Goal: Use online tool/utility: Utilize a website feature to perform a specific function

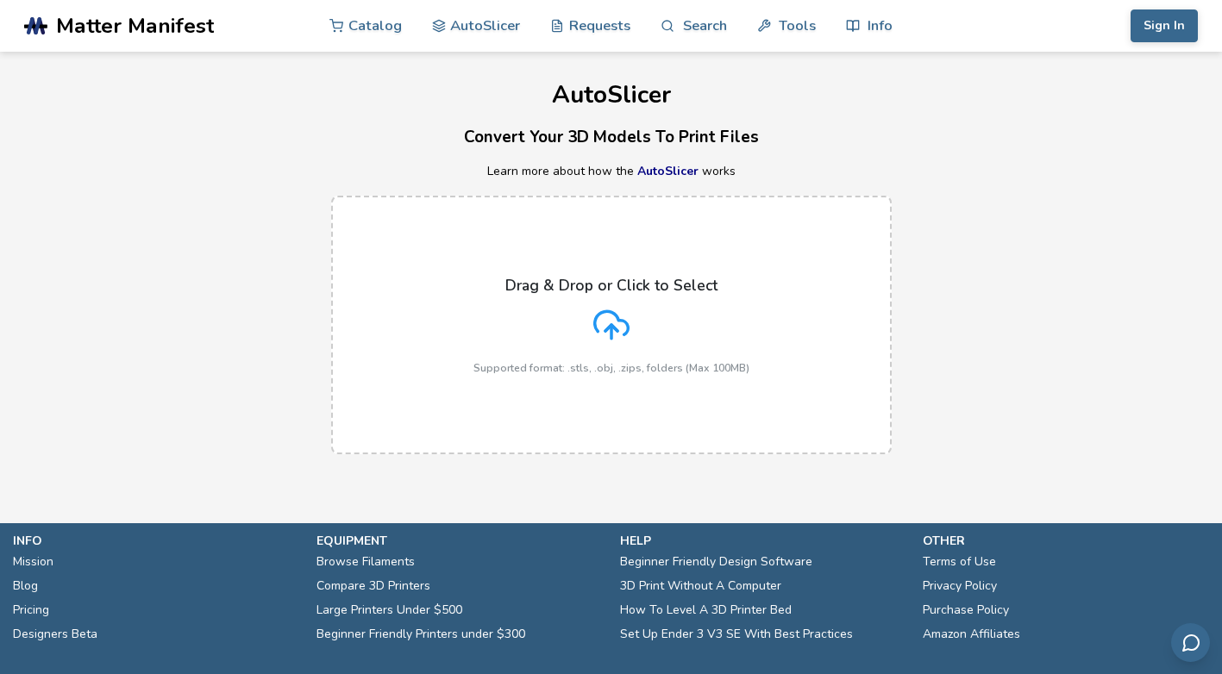
click at [612, 323] on icon at bounding box center [611, 325] width 36 height 36
click at [0, 0] on input "Drag & Drop or Click to Select Supported format: .stls, .obj, .zips, folders (M…" at bounding box center [0, 0] width 0 height 0
click at [613, 311] on icon at bounding box center [611, 325] width 36 height 36
click at [0, 0] on input "Drag & Drop or Click to Select Supported format: .stls, .obj, .zips, folders (M…" at bounding box center [0, 0] width 0 height 0
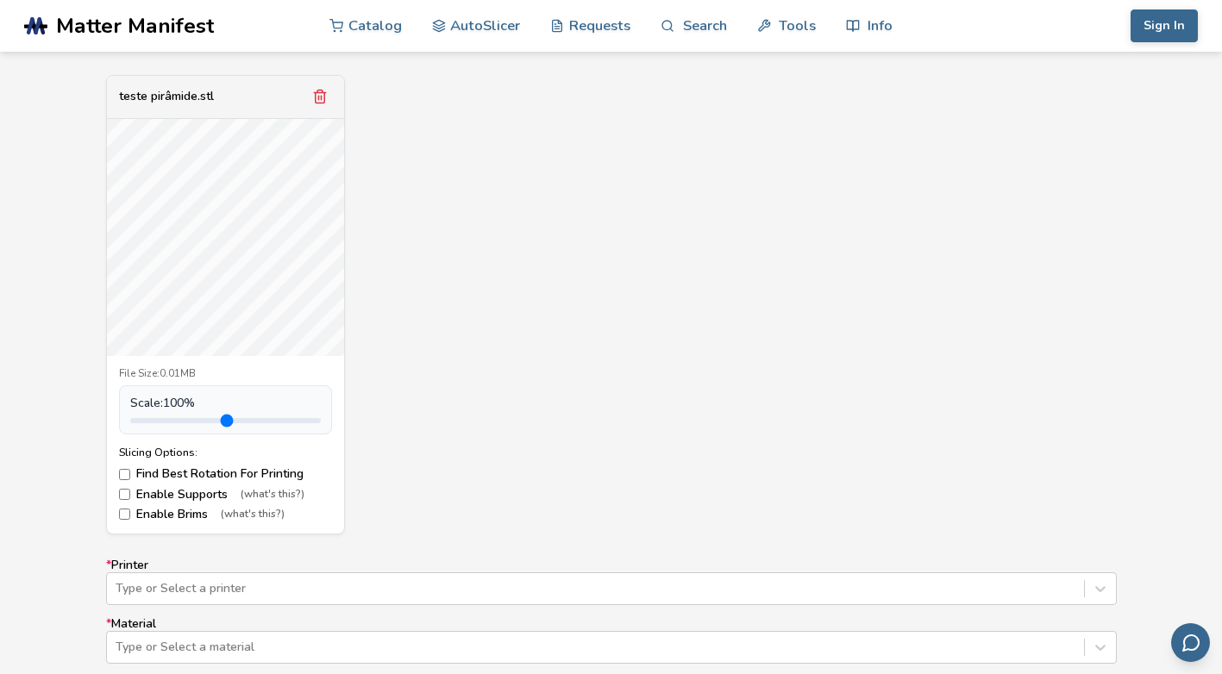
scroll to position [776, 0]
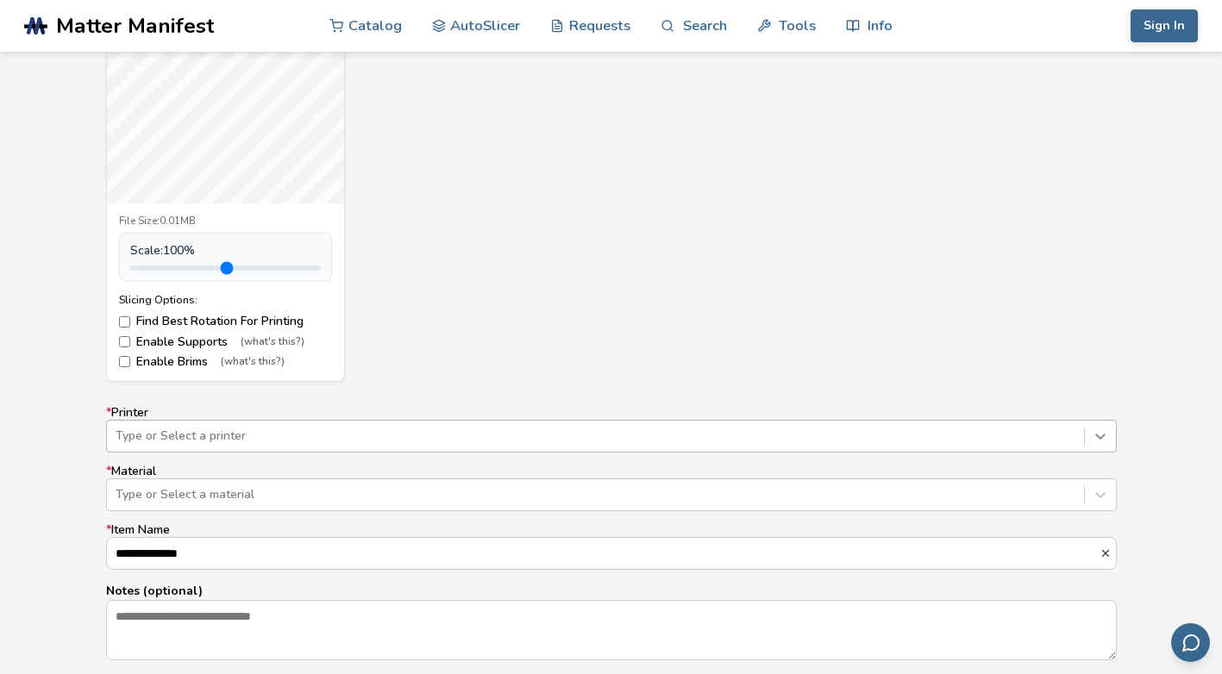
click at [1098, 436] on div "Type or Select a printer" at bounding box center [611, 436] width 1011 height 33
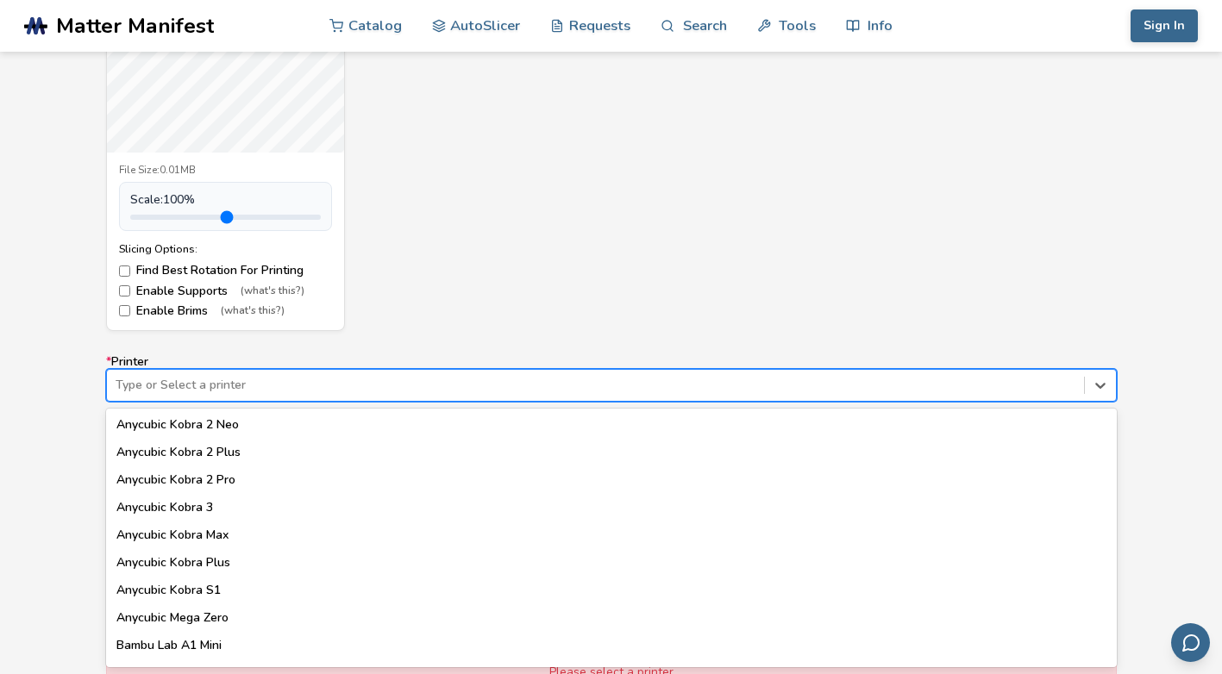
scroll to position [0, 0]
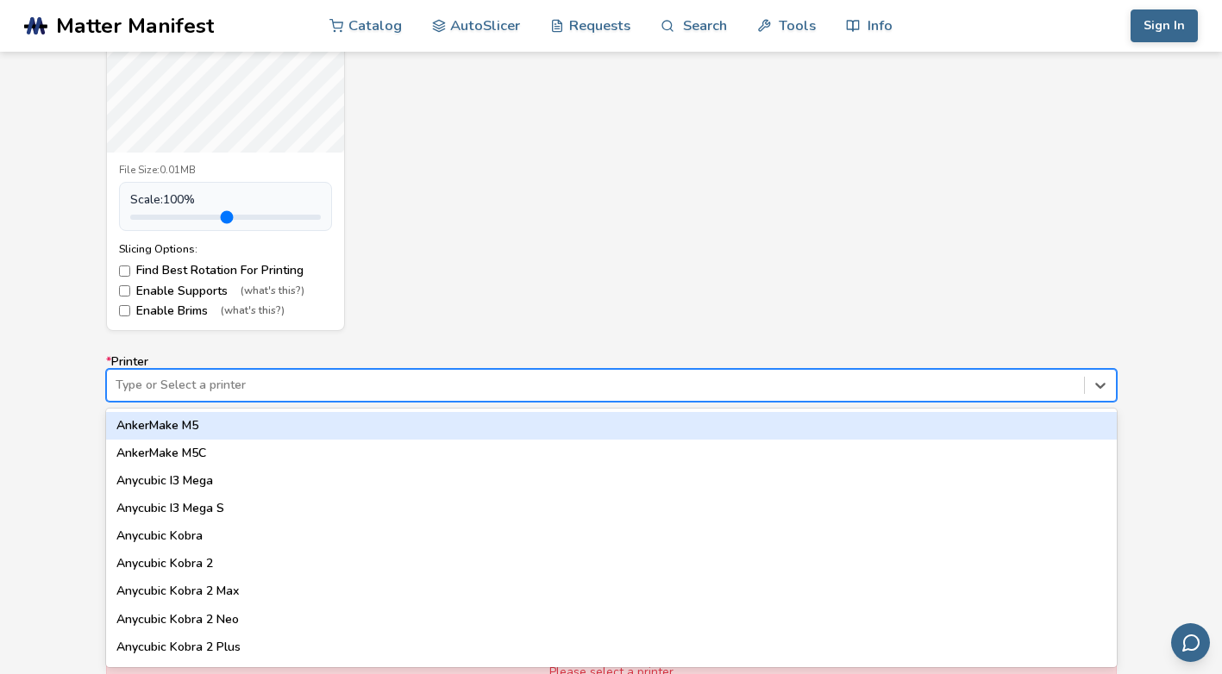
click at [525, 301] on div "teste pirâmide.stl File Size: 0.01MB Scale: 100 % Slicing Options: Find Best Ro…" at bounding box center [611, 102] width 1011 height 460
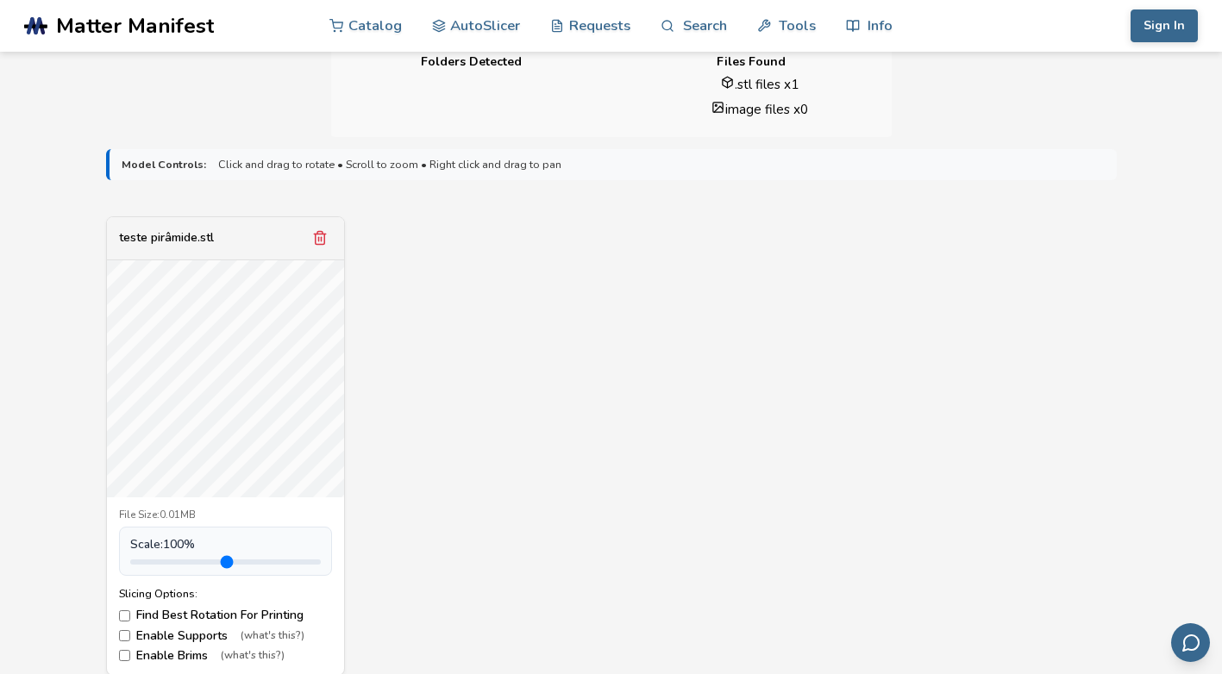
scroll to position [396, 0]
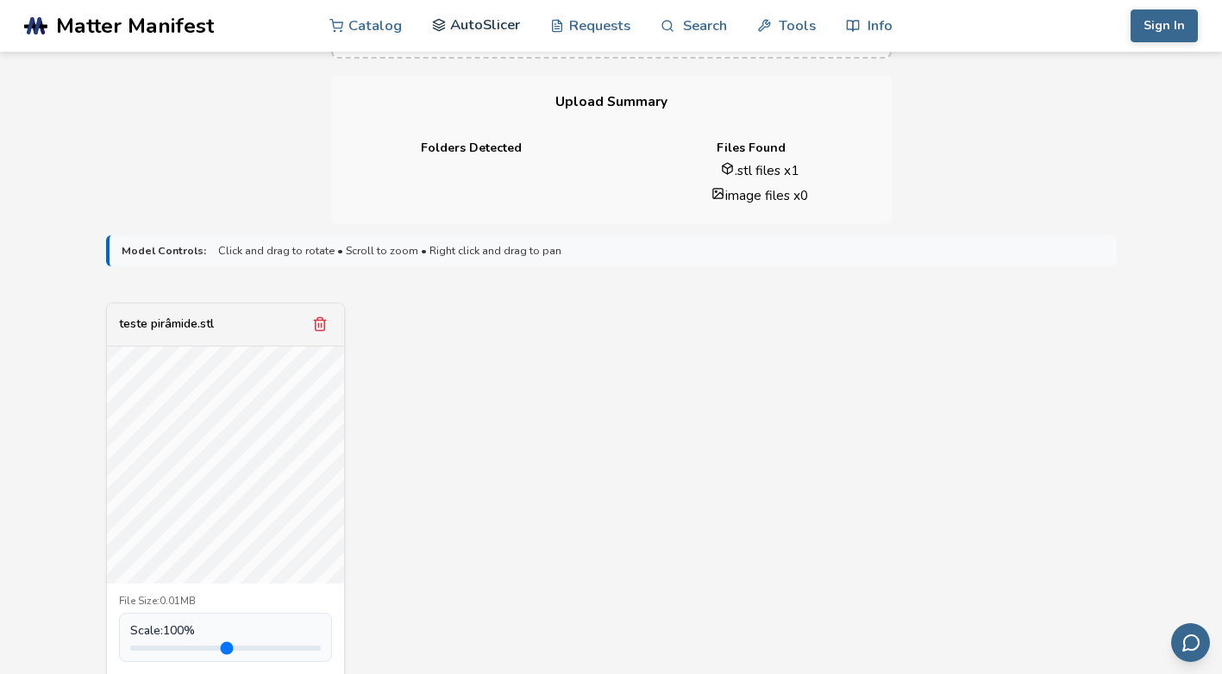
click at [509, 23] on link "AutoSlicer" at bounding box center [476, 25] width 89 height 52
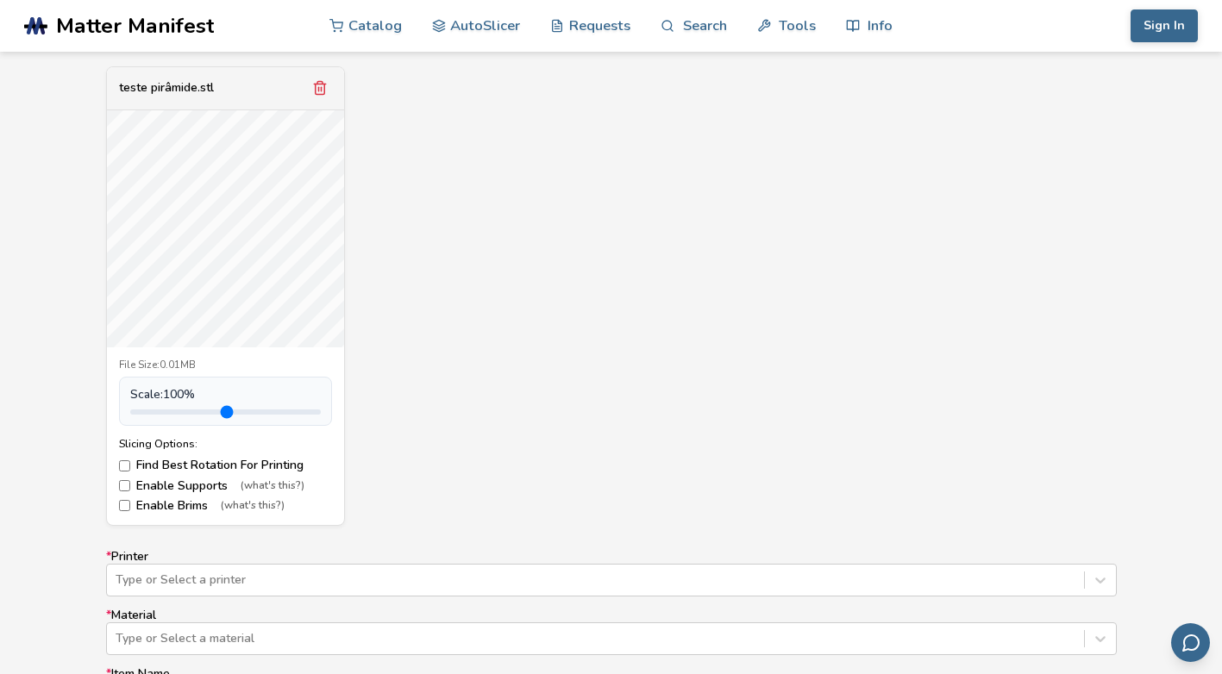
scroll to position [690, 0]
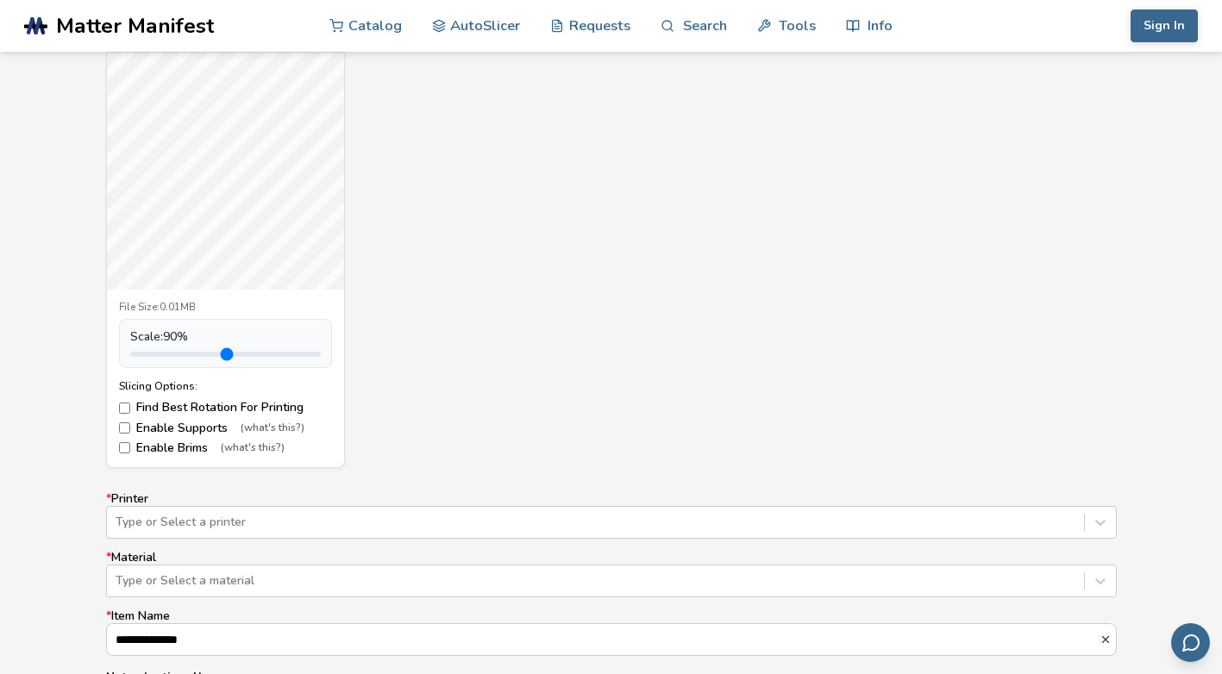
type input "*"
click at [171, 352] on input "range" at bounding box center [225, 354] width 191 height 5
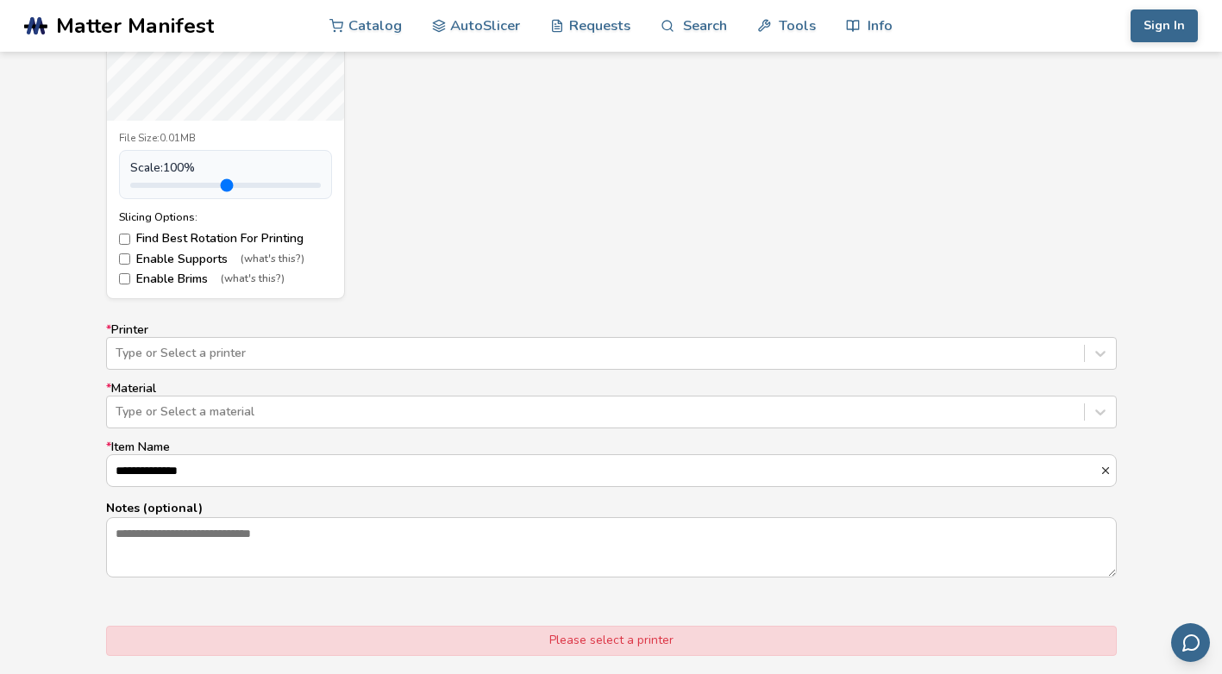
scroll to position [949, 0]
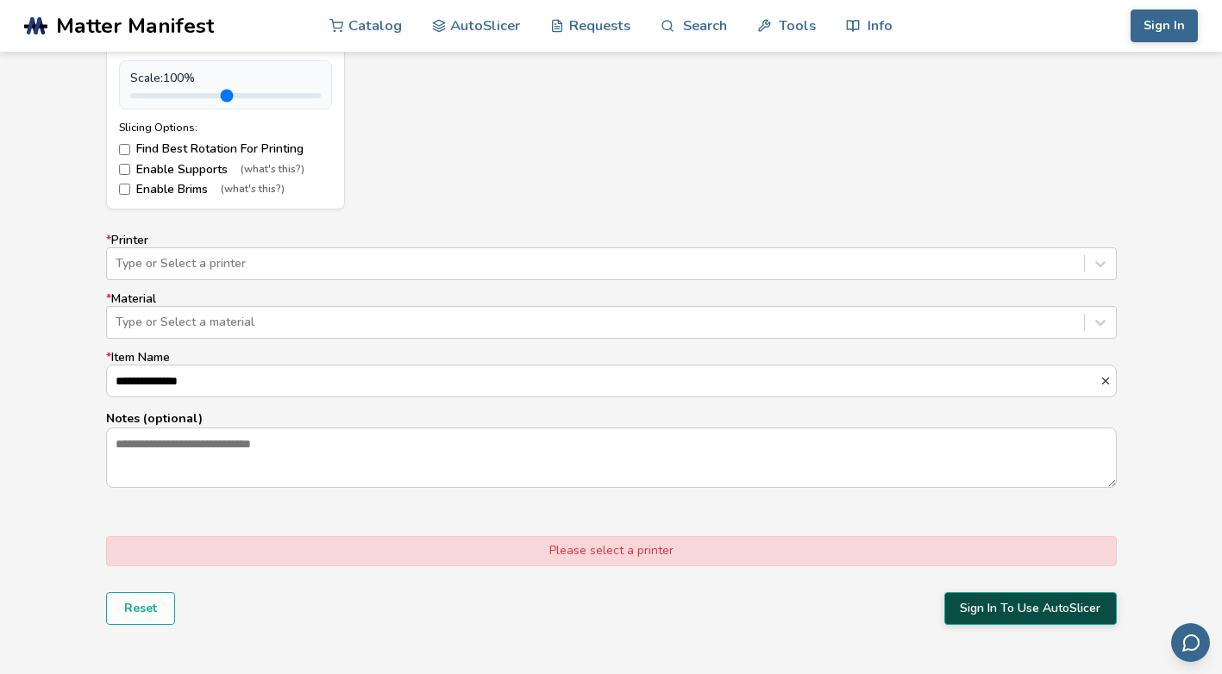
click at [995, 612] on button "Sign In To Use AutoSlicer" at bounding box center [1030, 608] width 172 height 33
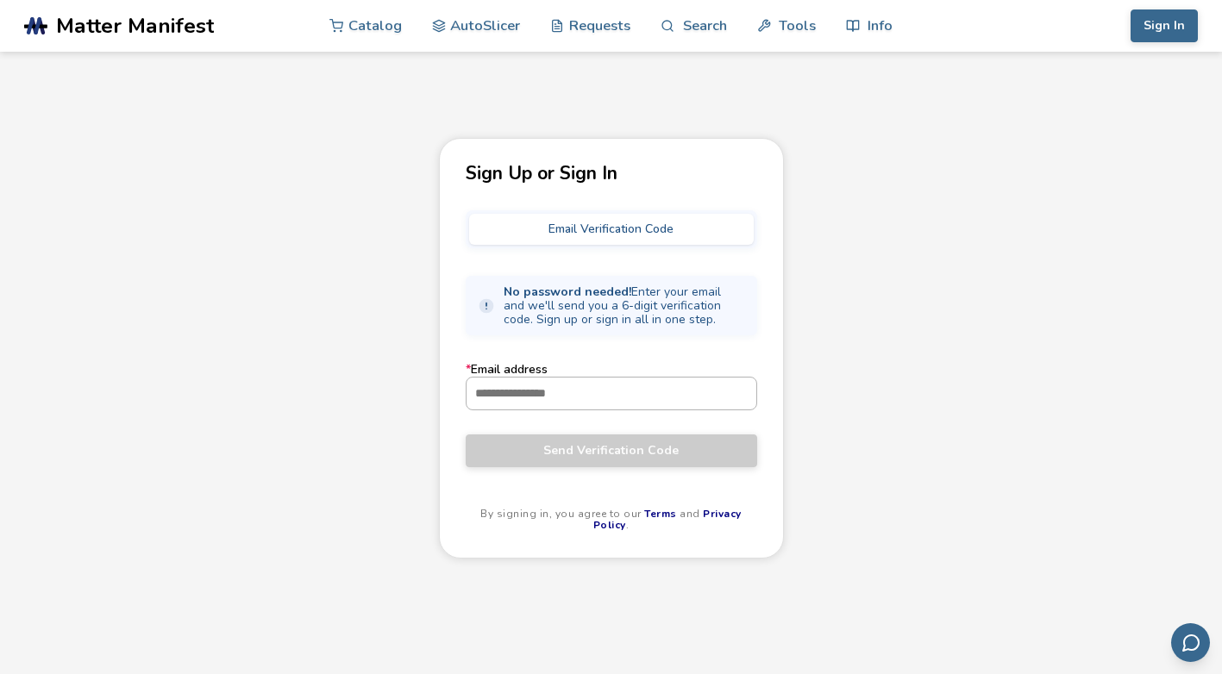
click at [551, 392] on input "* Email address" at bounding box center [612, 393] width 290 height 31
click at [547, 298] on span "No password needed! Enter your email and we'll send you a 6-digit verification …" at bounding box center [624, 305] width 241 height 41
click at [497, 370] on label "* Email address" at bounding box center [611, 386] width 291 height 47
click at [497, 378] on input "* Email address" at bounding box center [612, 393] width 290 height 31
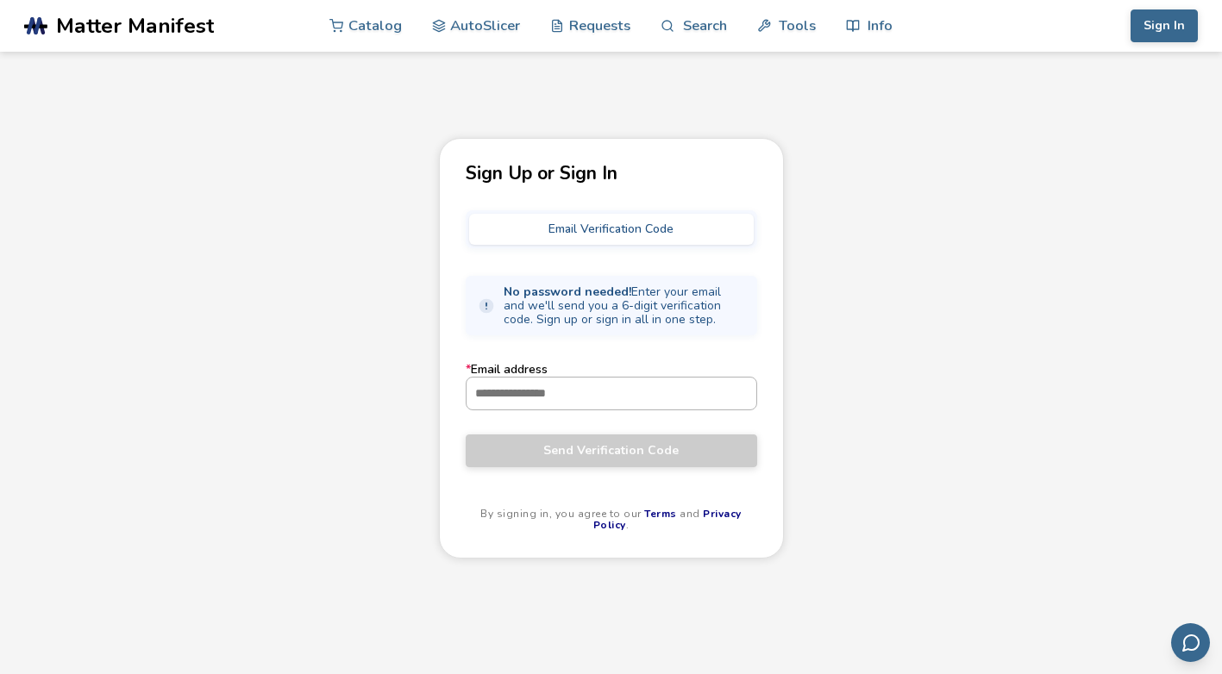
click at [499, 394] on input "* Email address" at bounding box center [612, 393] width 290 height 31
drag, startPoint x: 499, startPoint y: 394, endPoint x: 406, endPoint y: 224, distance: 193.7
click at [406, 224] on div "Sign Up or Sign In Email Verification Code No password needed! Enter your email…" at bounding box center [611, 451] width 1222 height 626
click at [637, 229] on button "Email Verification Code" at bounding box center [611, 229] width 285 height 31
click at [1160, 31] on button "Sign In" at bounding box center [1164, 25] width 67 height 33
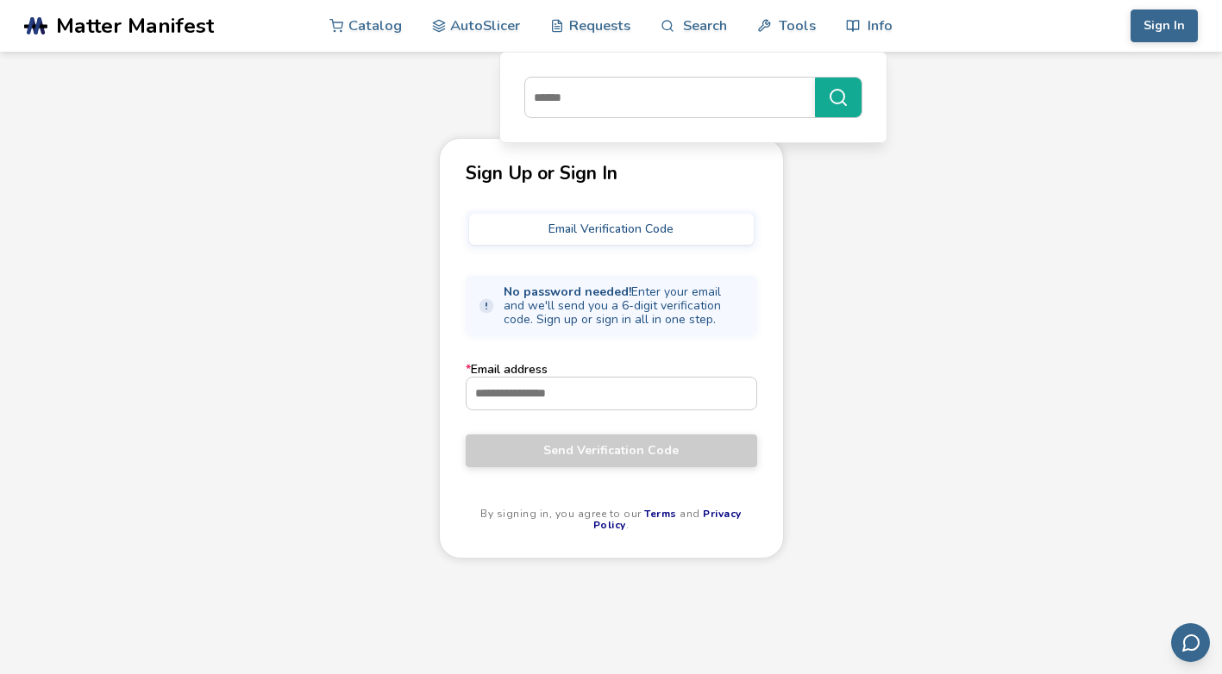
click at [414, 147] on div "Sign Up or Sign In Email Verification Code No password needed! Enter your email…" at bounding box center [611, 451] width 1222 height 626
click at [955, 226] on div "Sign Up or Sign In Email Verification Code No password needed! Enter your email…" at bounding box center [611, 451] width 1222 height 626
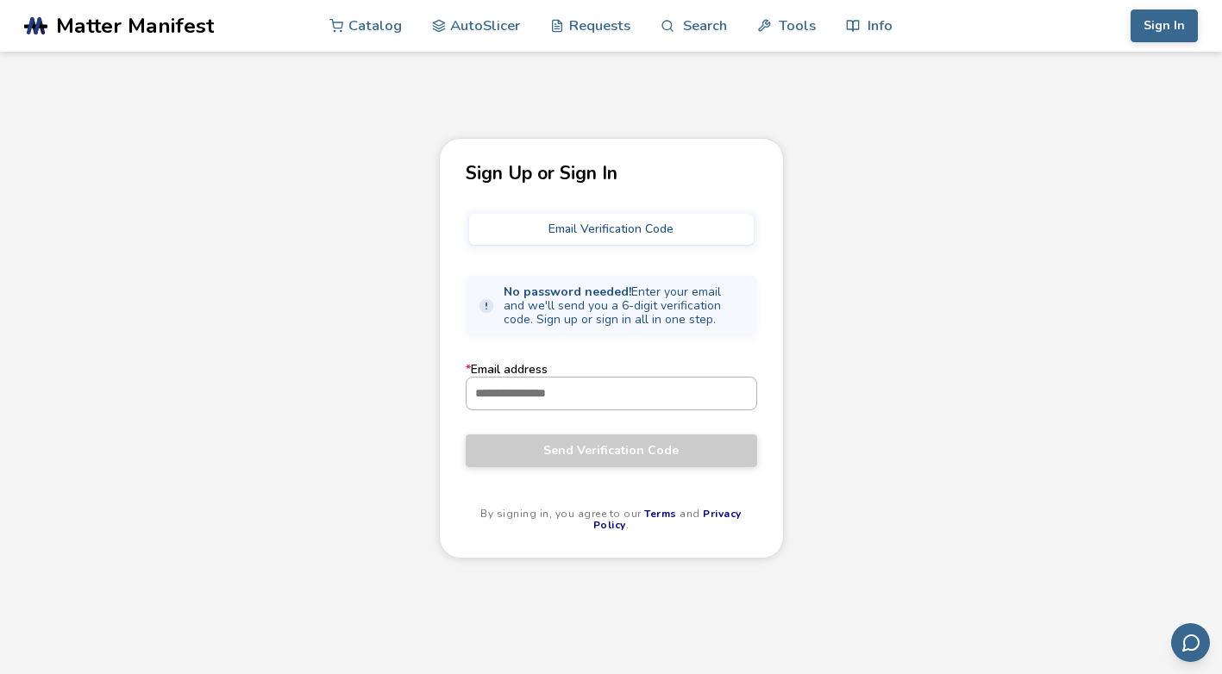
click at [581, 397] on input "* Email address" at bounding box center [612, 393] width 290 height 31
click at [573, 392] on input "* Email address" at bounding box center [612, 393] width 290 height 31
drag, startPoint x: 573, startPoint y: 392, endPoint x: 525, endPoint y: 391, distance: 47.4
click at [525, 391] on input "* Email address" at bounding box center [612, 393] width 290 height 31
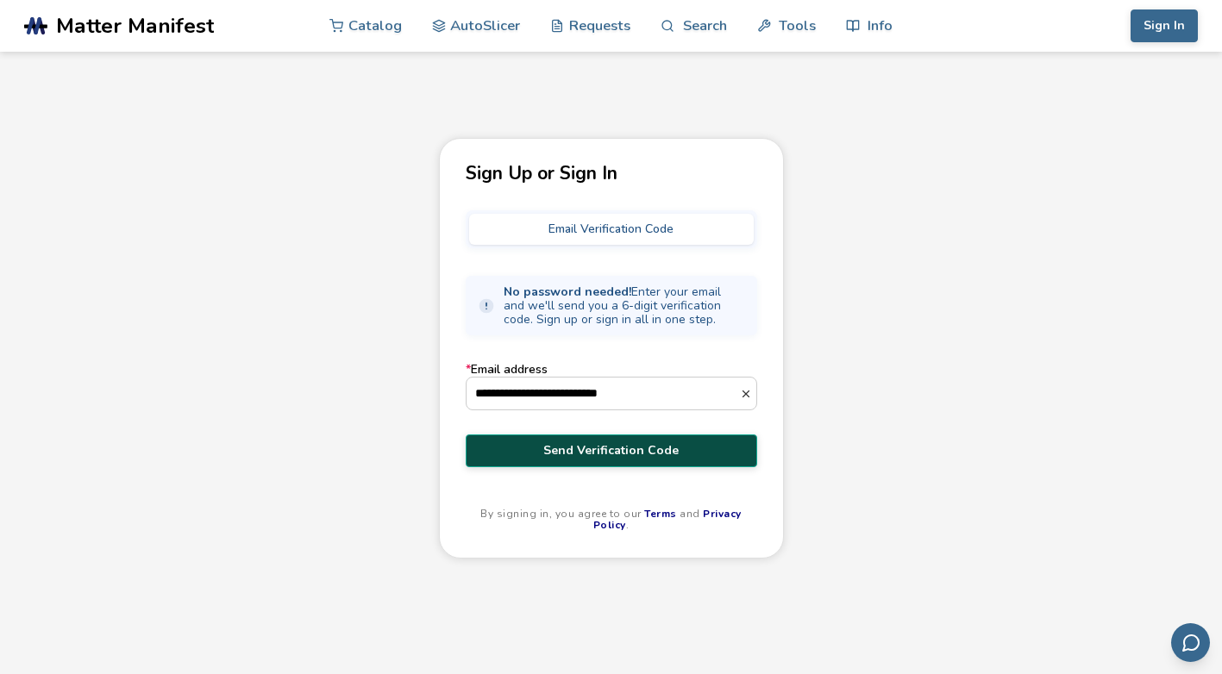
type input "**********"
click at [615, 449] on span "Send Verification Code" at bounding box center [612, 451] width 266 height 14
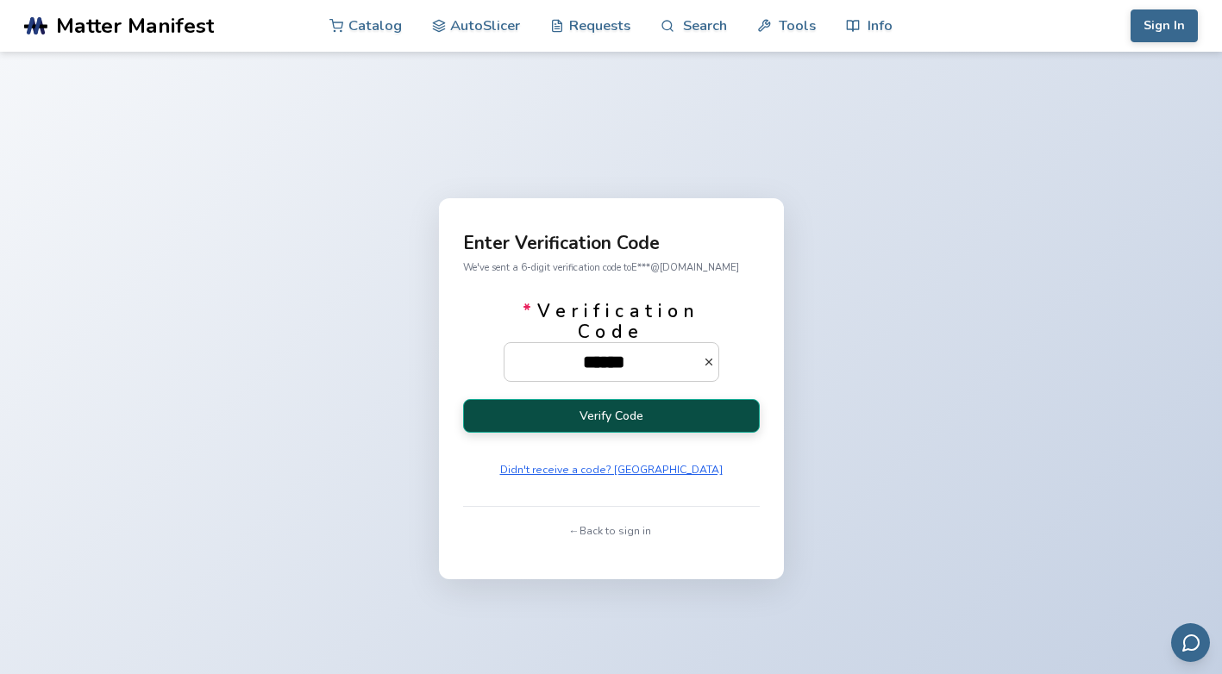
type input "******"
click at [588, 414] on button "Verify Code" at bounding box center [611, 416] width 297 height 34
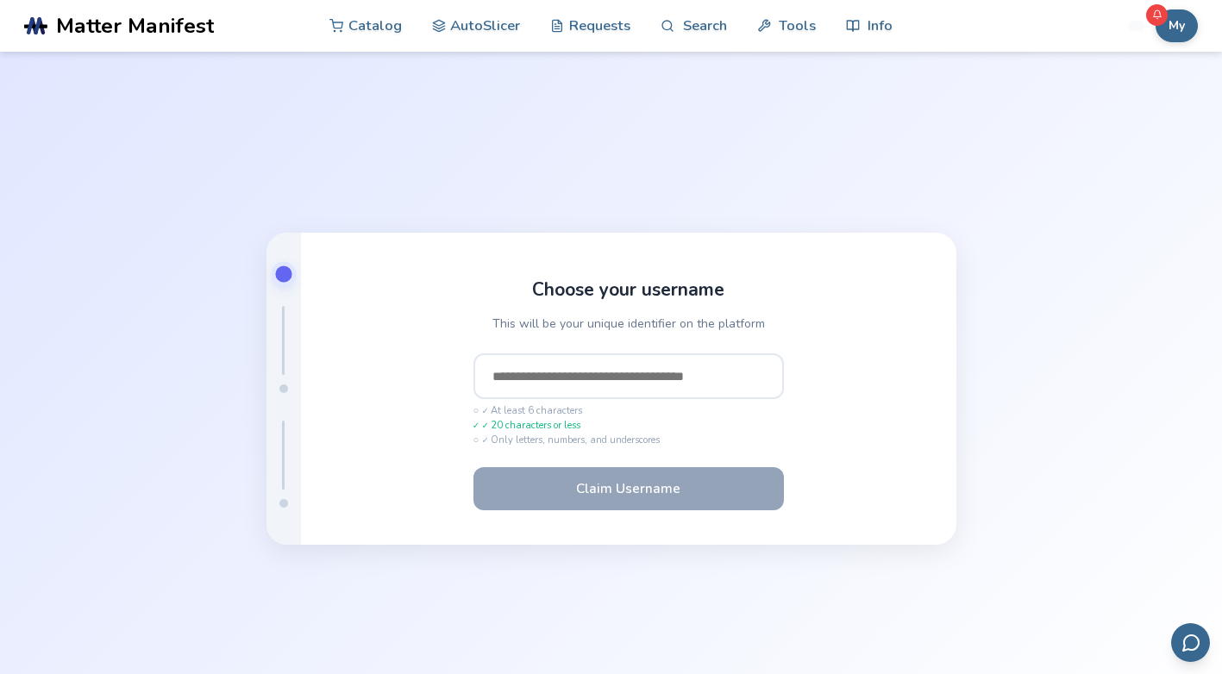
click at [542, 382] on input "text" at bounding box center [628, 377] width 310 height 47
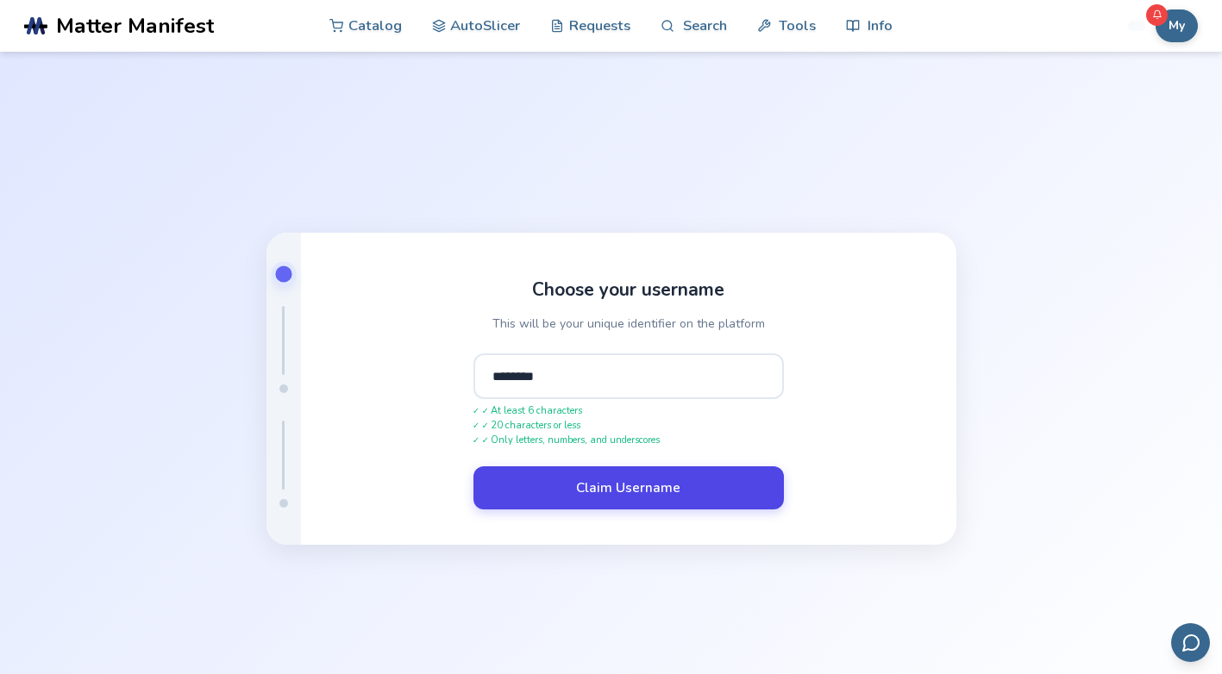
type input "********"
click at [613, 485] on button "Claim Username" at bounding box center [628, 488] width 310 height 43
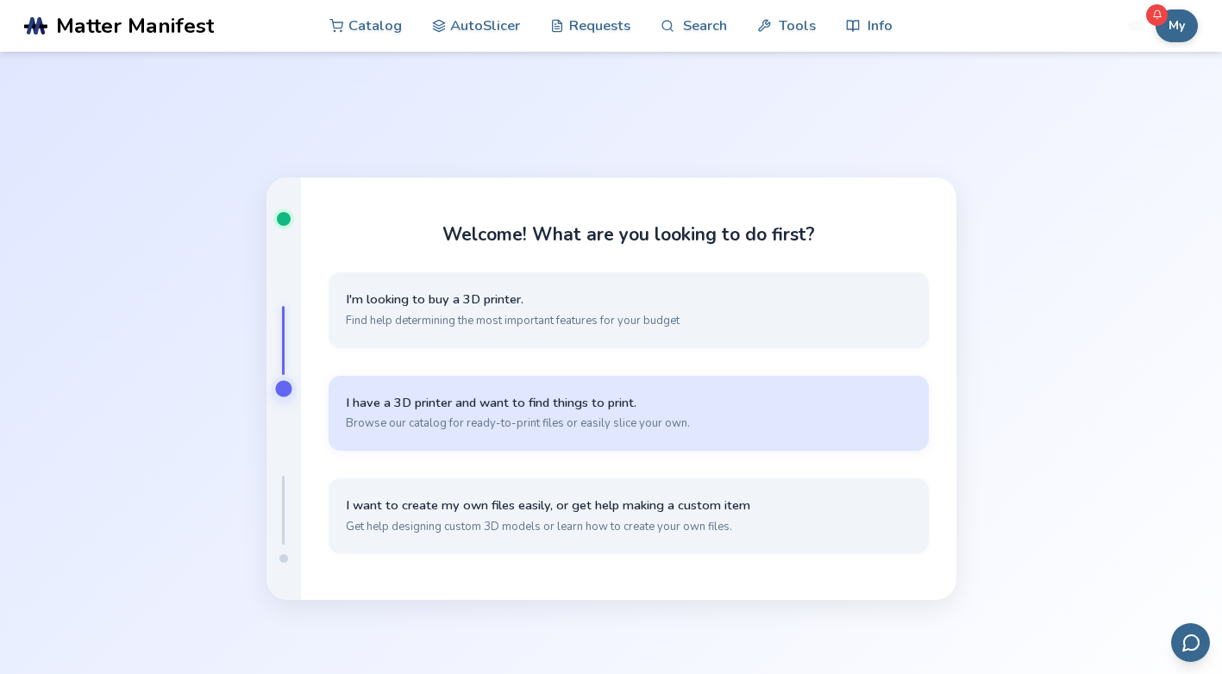
click at [531, 419] on span "Browse our catalog for ready-to-print files or easily slice your own." at bounding box center [629, 424] width 566 height 16
click at [495, 395] on span "I have a 3D printer and want to find things to print." at bounding box center [629, 403] width 566 height 16
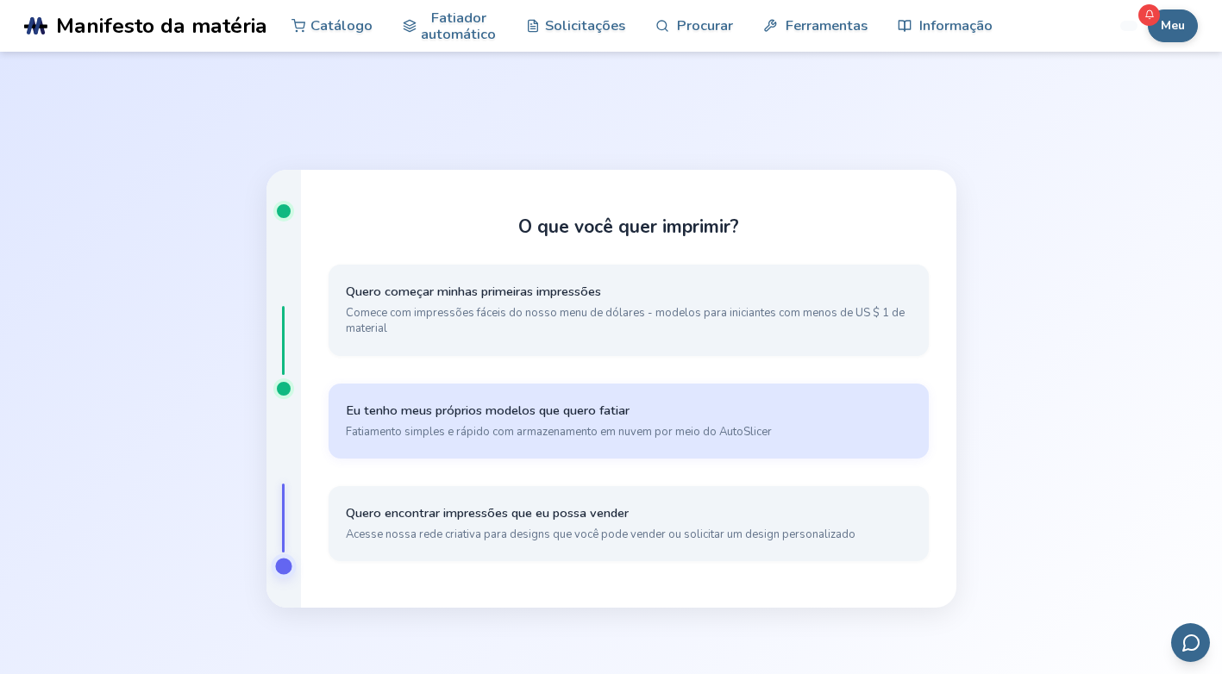
click at [520, 413] on span "Eu tenho meus próprios modelos que quero fatiar" at bounding box center [629, 411] width 566 height 16
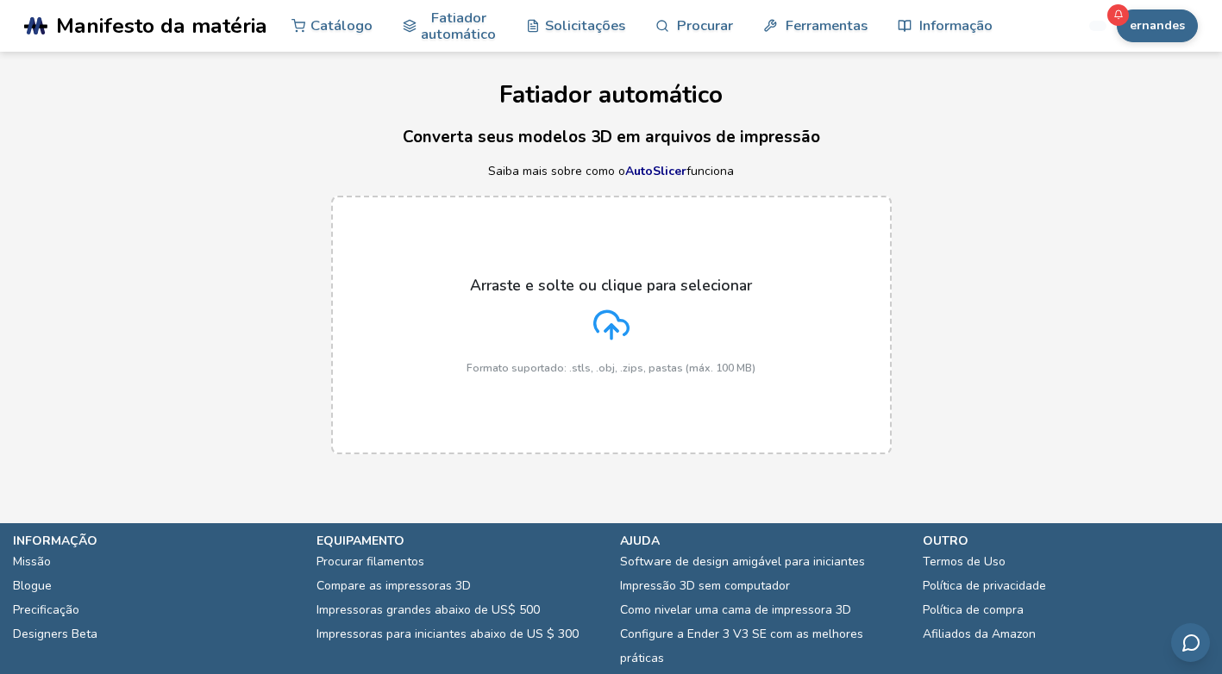
click at [600, 335] on icon at bounding box center [611, 325] width 36 height 36
click at [0, 0] on input "Arraste e solte ou clique para selecionar Formato suportado: .stls, .obj, .zips…" at bounding box center [0, 0] width 0 height 0
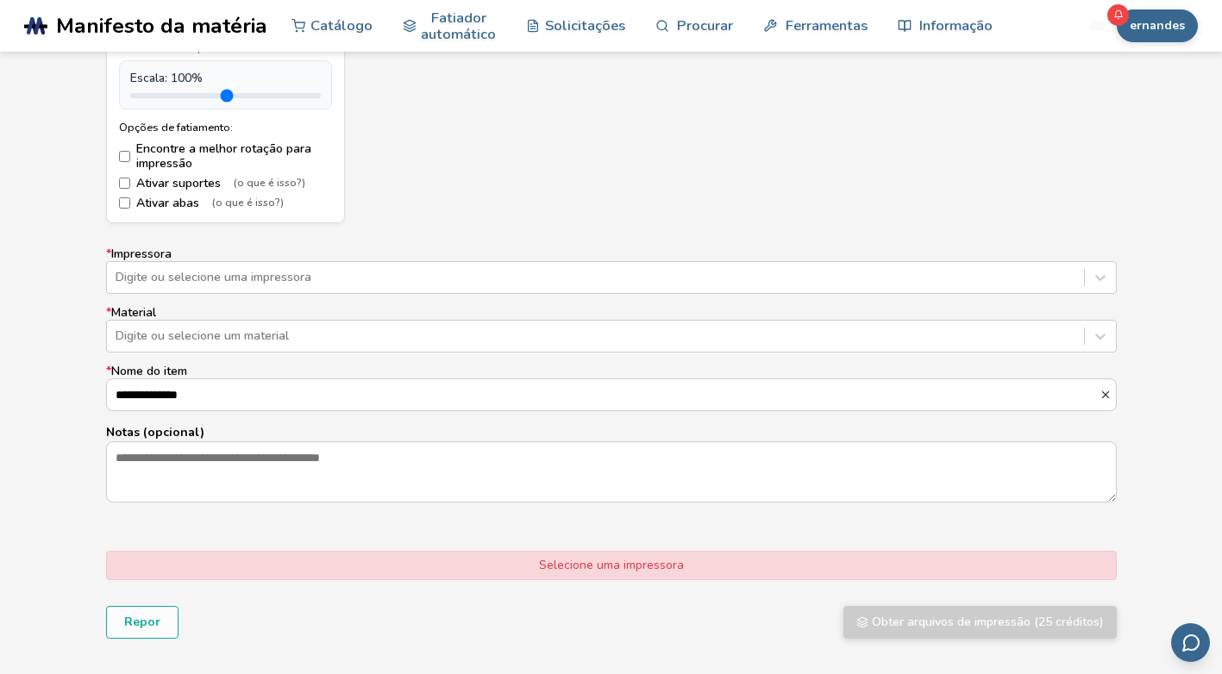
scroll to position [1035, 0]
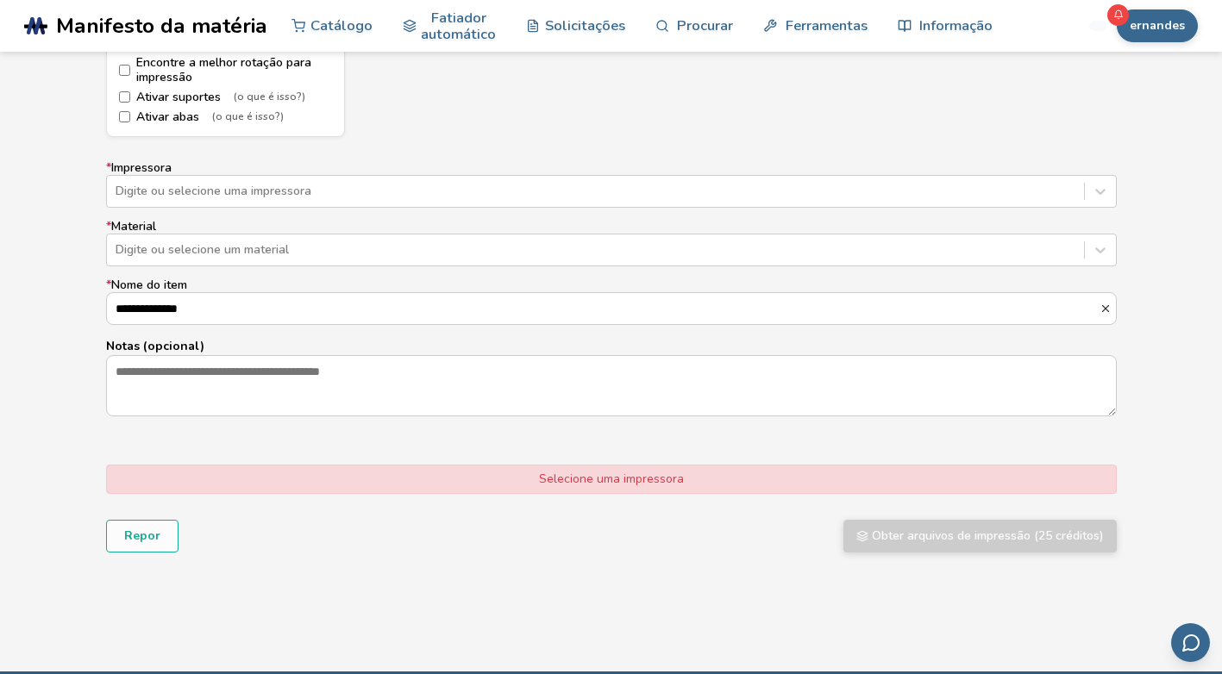
click at [928, 479] on div "Selecione uma impressora" at bounding box center [611, 479] width 1011 height 29
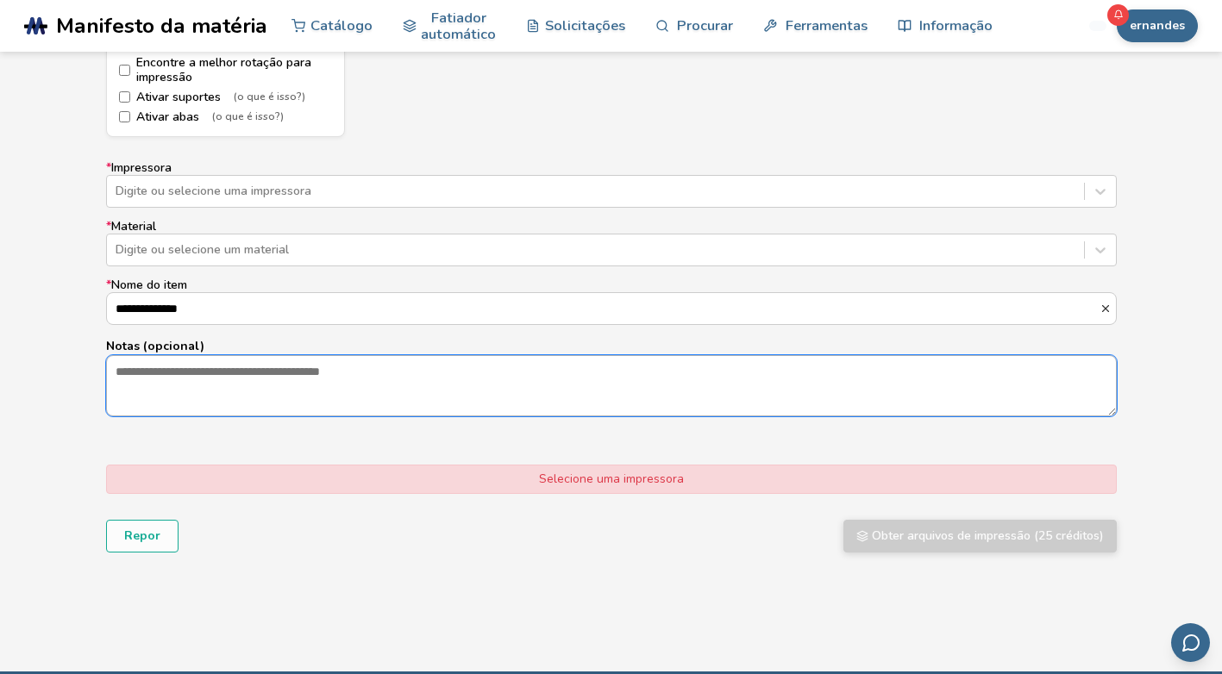
click at [209, 378] on textarea "Notas (opcional)" at bounding box center [611, 385] width 1009 height 59
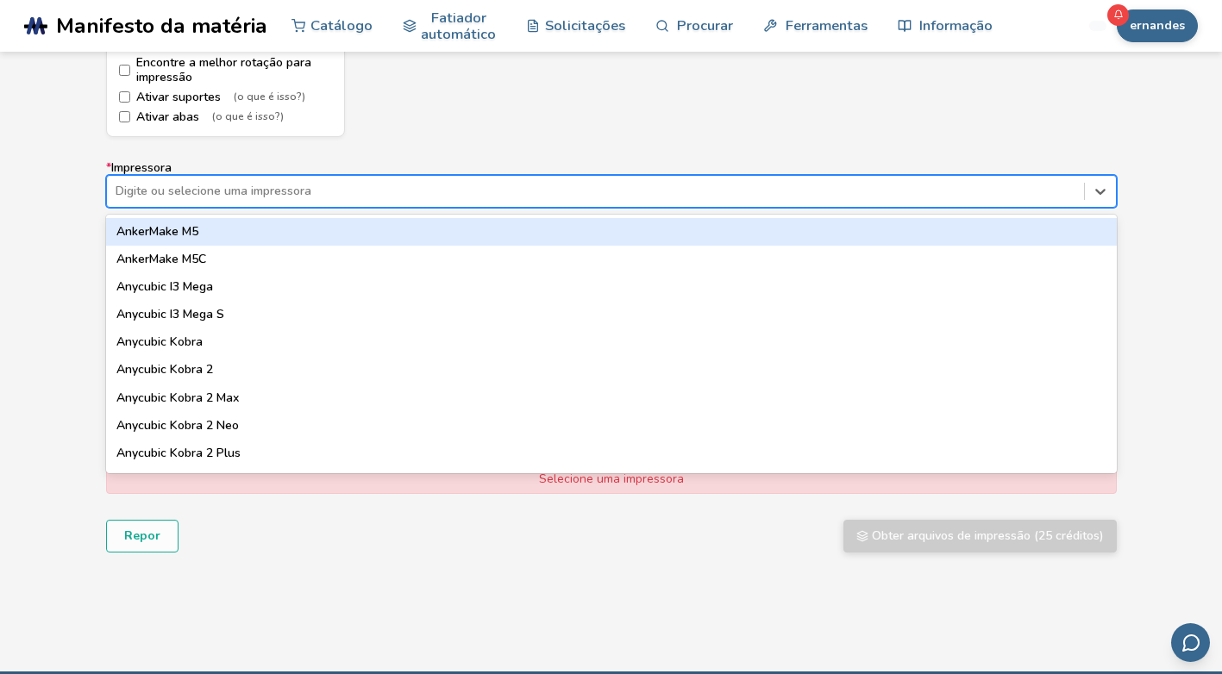
click at [177, 179] on div "Digite ou selecione uma impressora" at bounding box center [595, 191] width 977 height 24
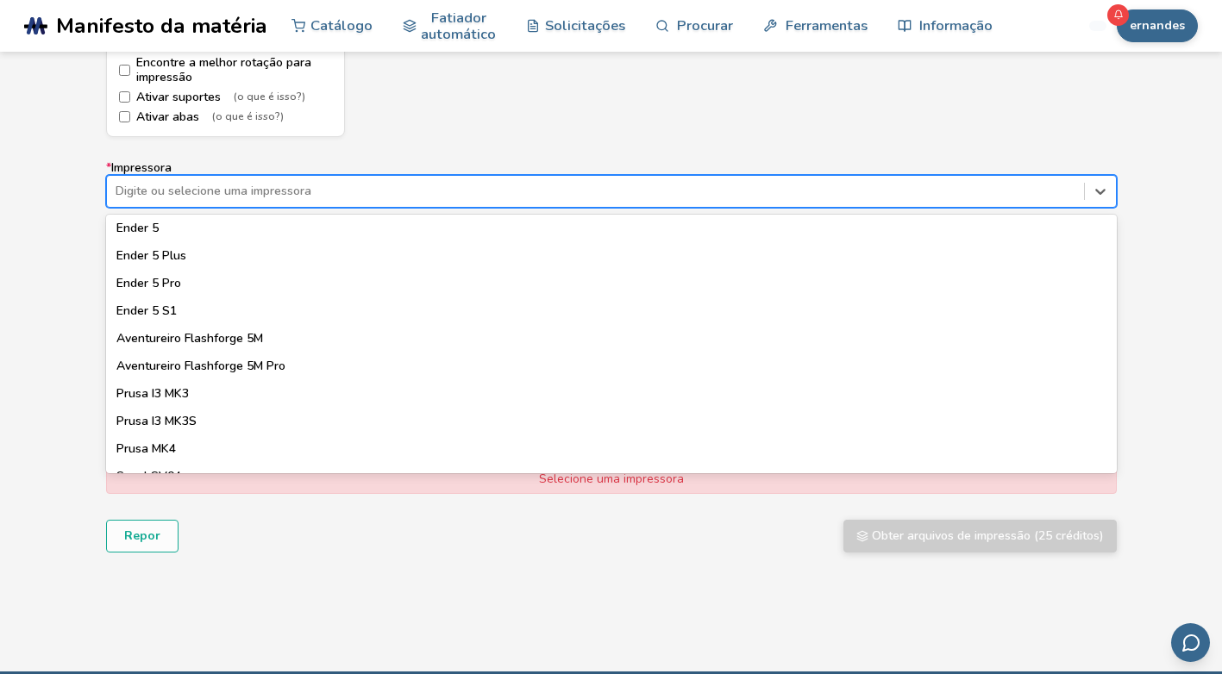
scroll to position [1380, 0]
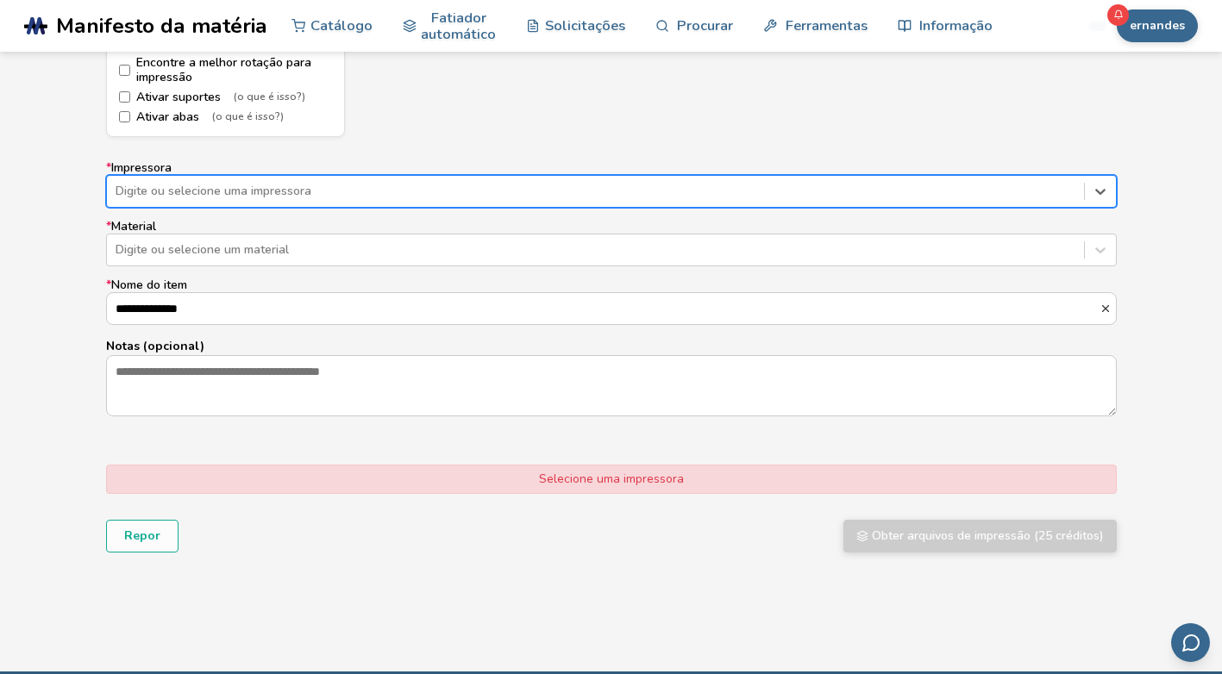
click at [147, 203] on div "Digite ou selecione uma impressora" at bounding box center [595, 191] width 977 height 24
type input "*******"
click at [176, 188] on div at bounding box center [596, 191] width 960 height 17
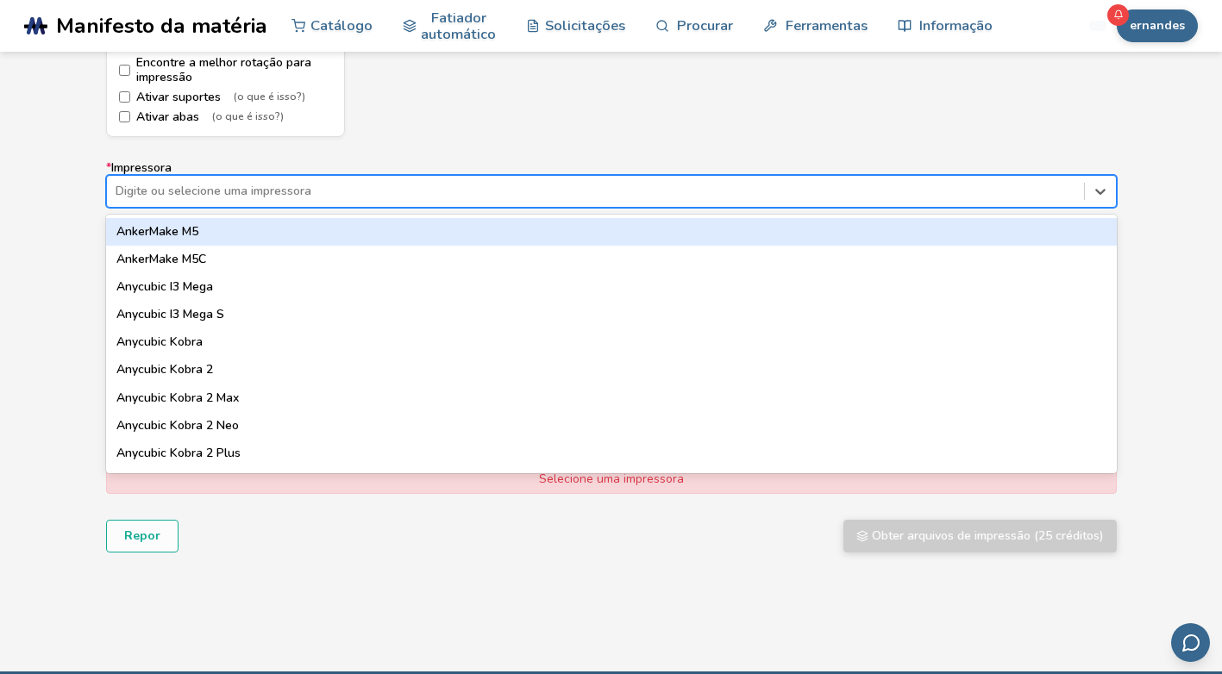
click at [176, 188] on div at bounding box center [596, 191] width 960 height 17
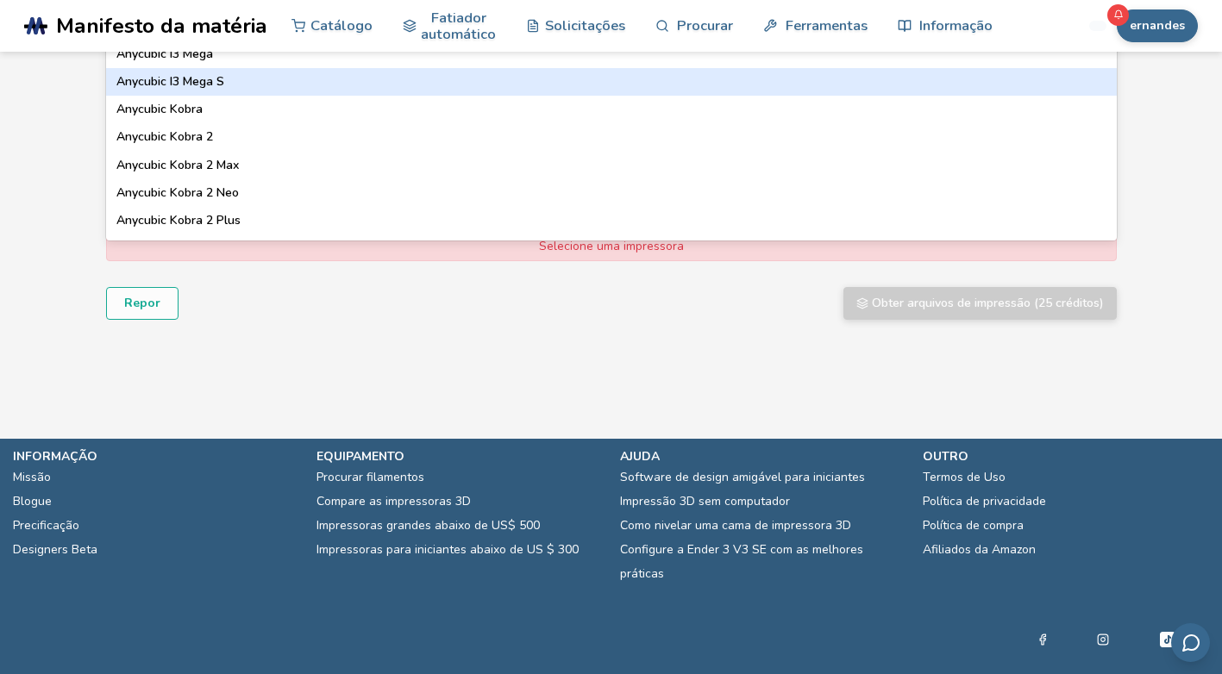
scroll to position [1095, 0]
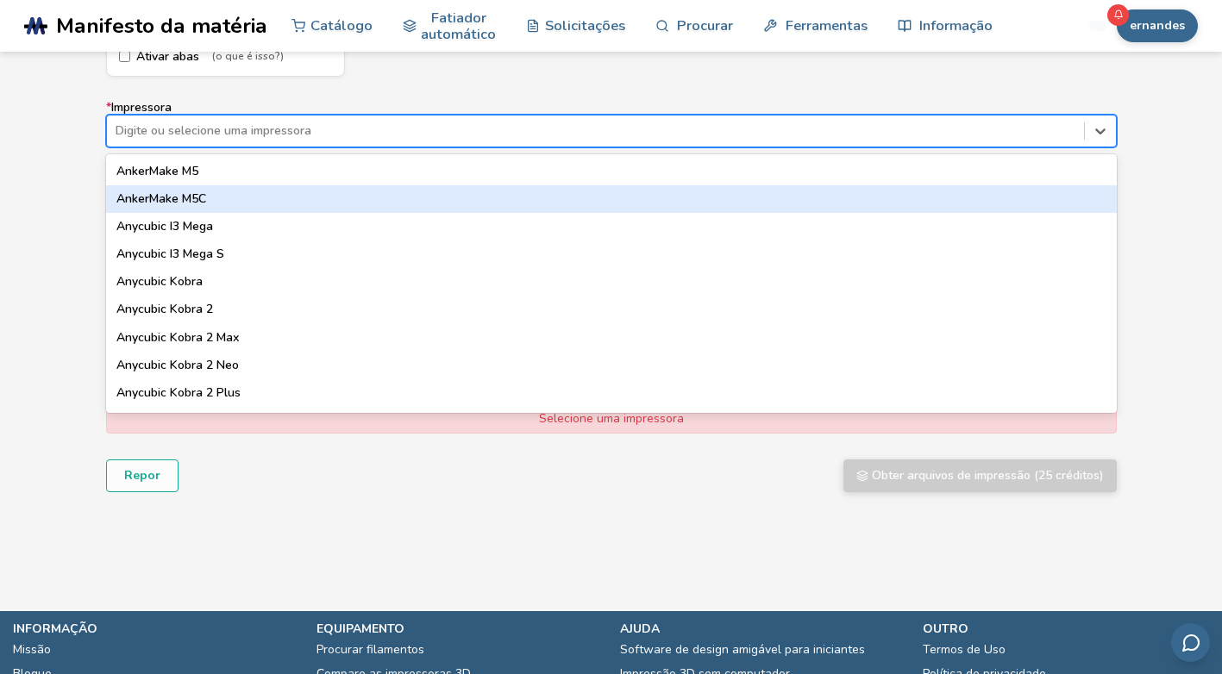
click at [223, 122] on div at bounding box center [596, 130] width 960 height 17
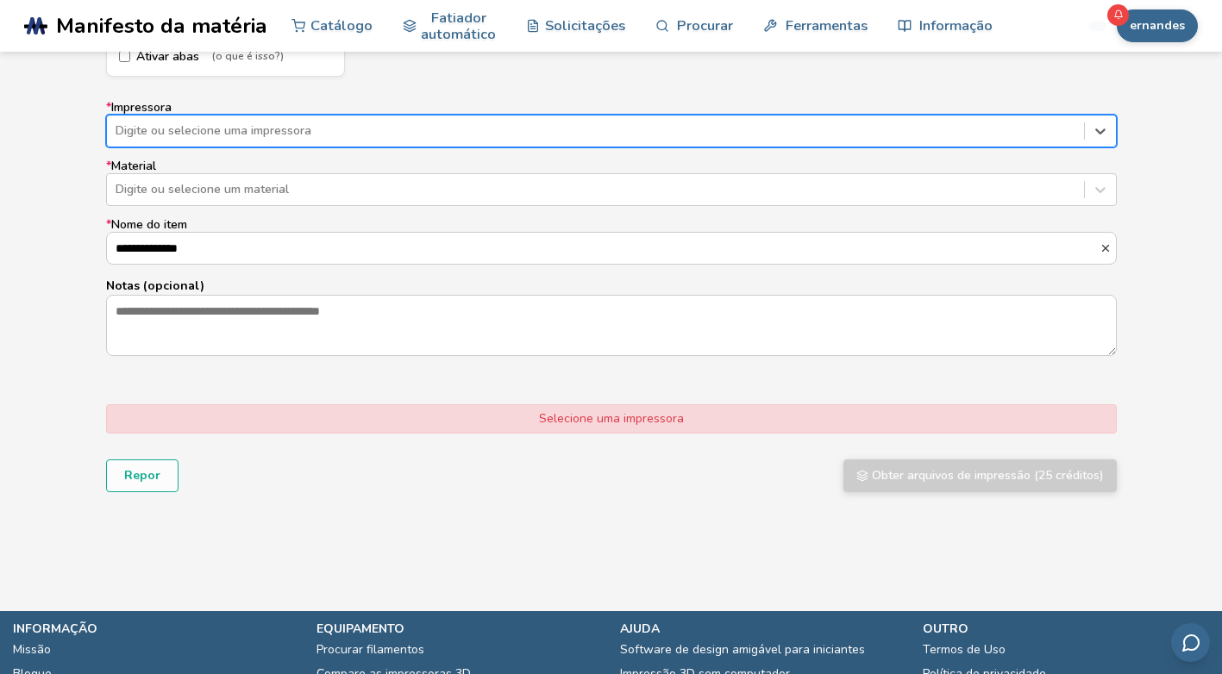
click at [188, 130] on div at bounding box center [596, 130] width 960 height 17
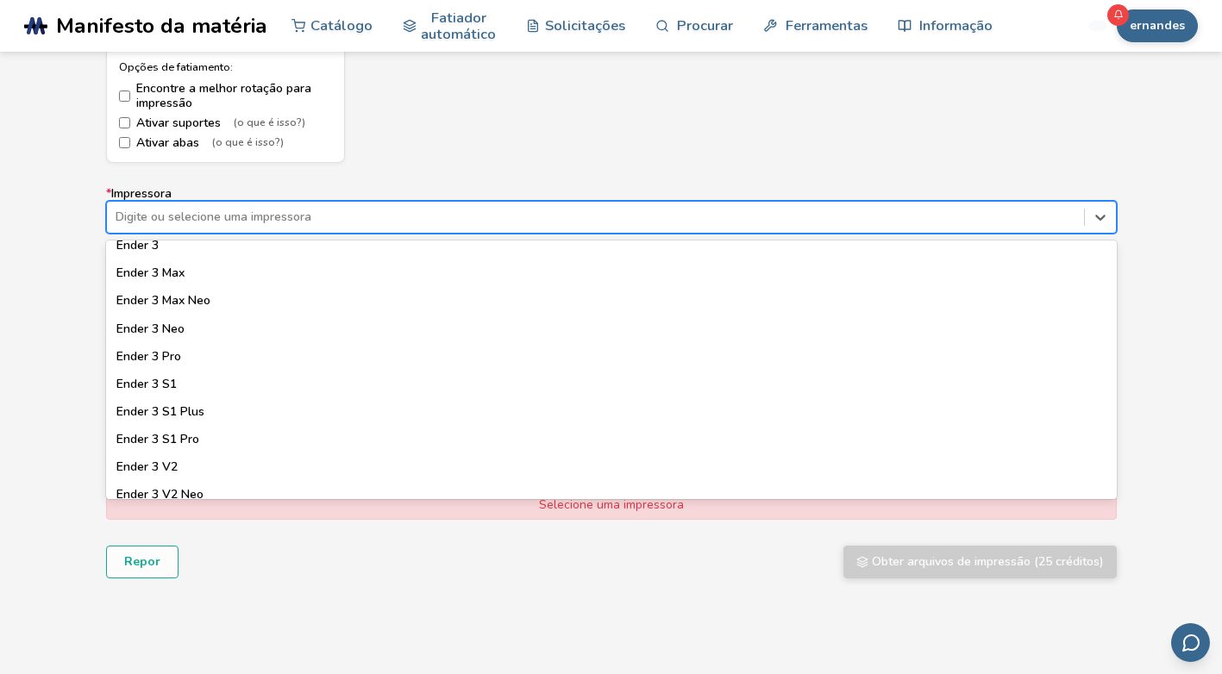
scroll to position [1001, 0]
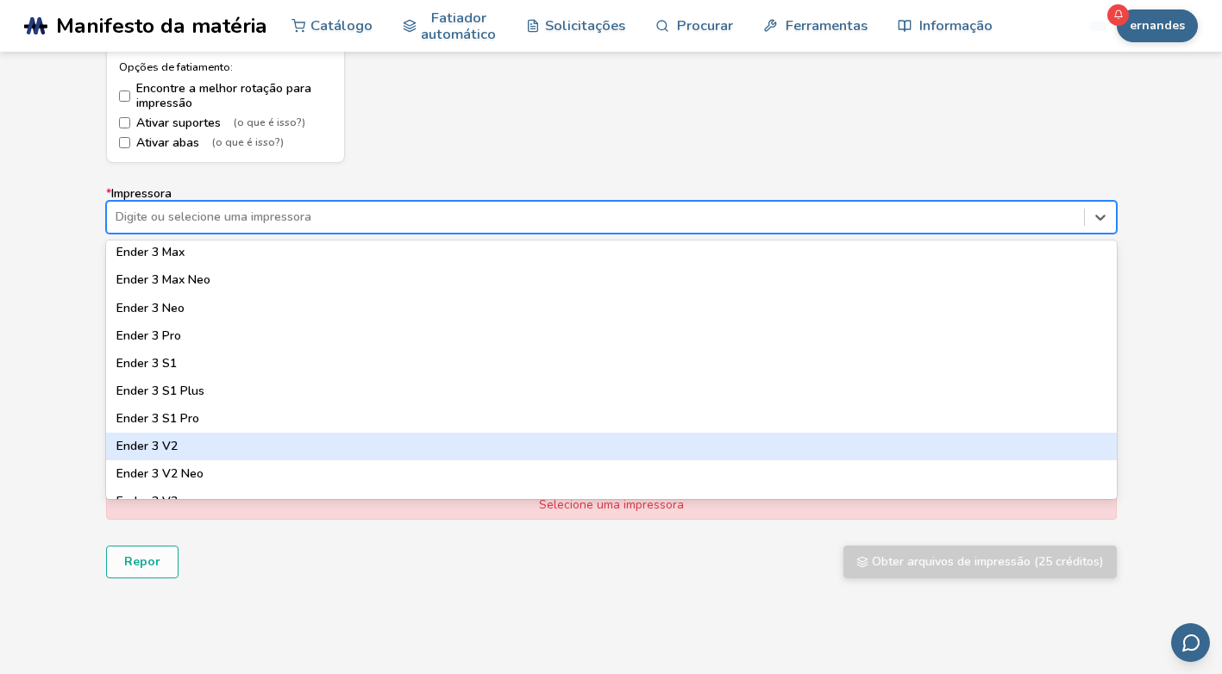
click at [172, 447] on div "Ender 3 V2" at bounding box center [611, 447] width 1011 height 28
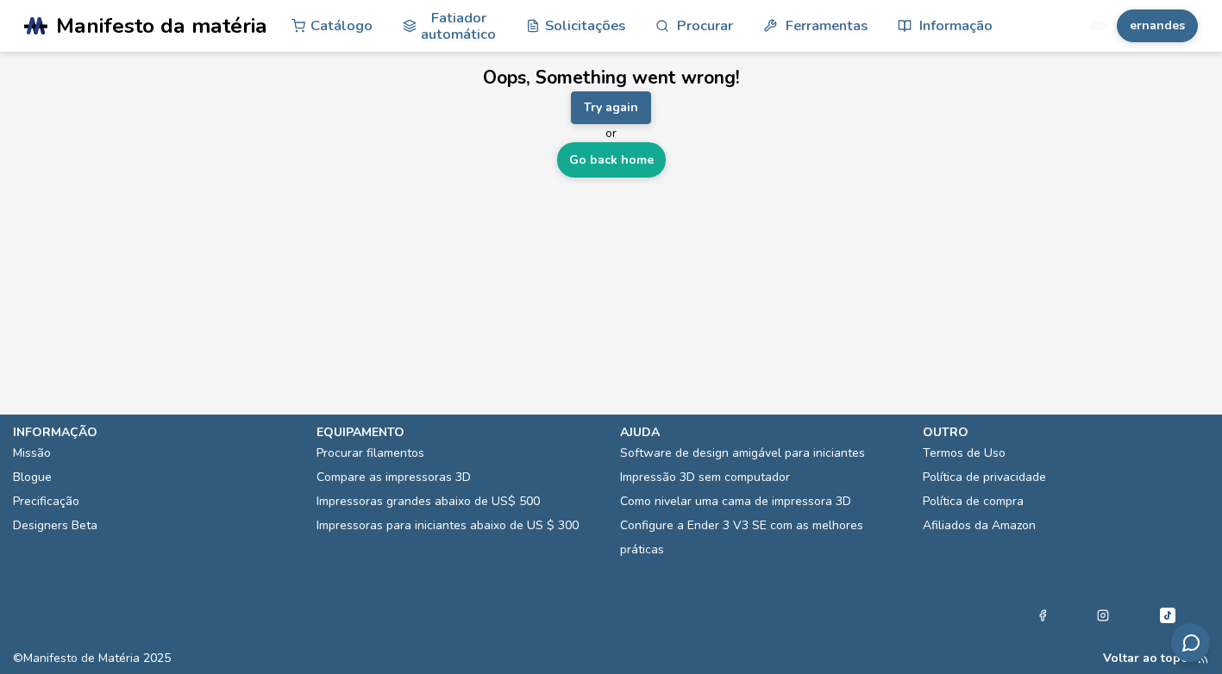
scroll to position [0, 0]
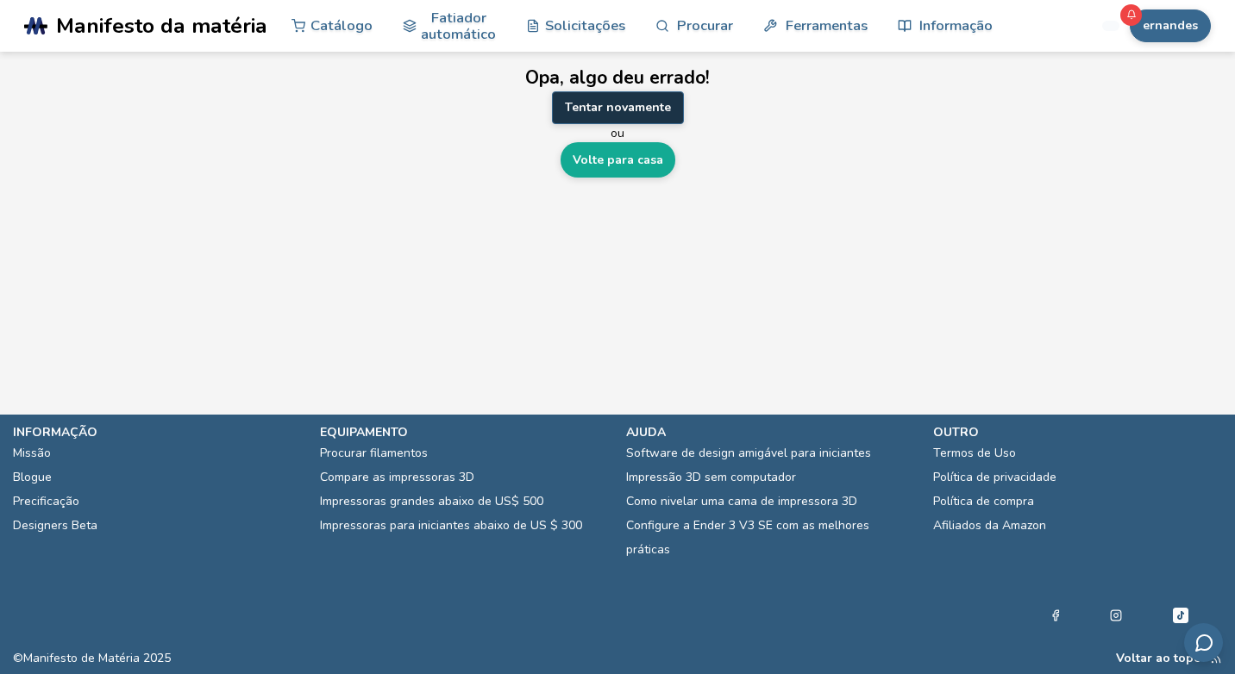
click at [614, 103] on button "Tentar novamente" at bounding box center [618, 107] width 132 height 33
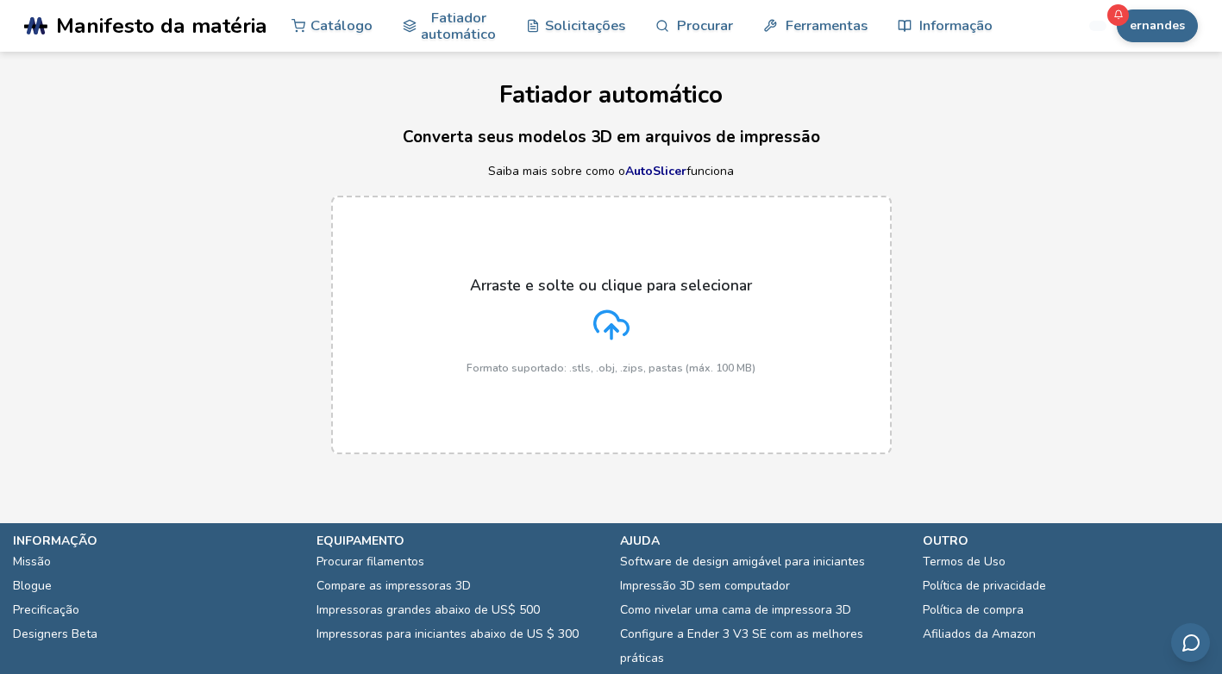
click at [607, 326] on icon at bounding box center [611, 325] width 36 height 36
click at [0, 0] on input "Arraste e solte ou clique para selecionar Formato suportado: .stls, .obj, .zips…" at bounding box center [0, 0] width 0 height 0
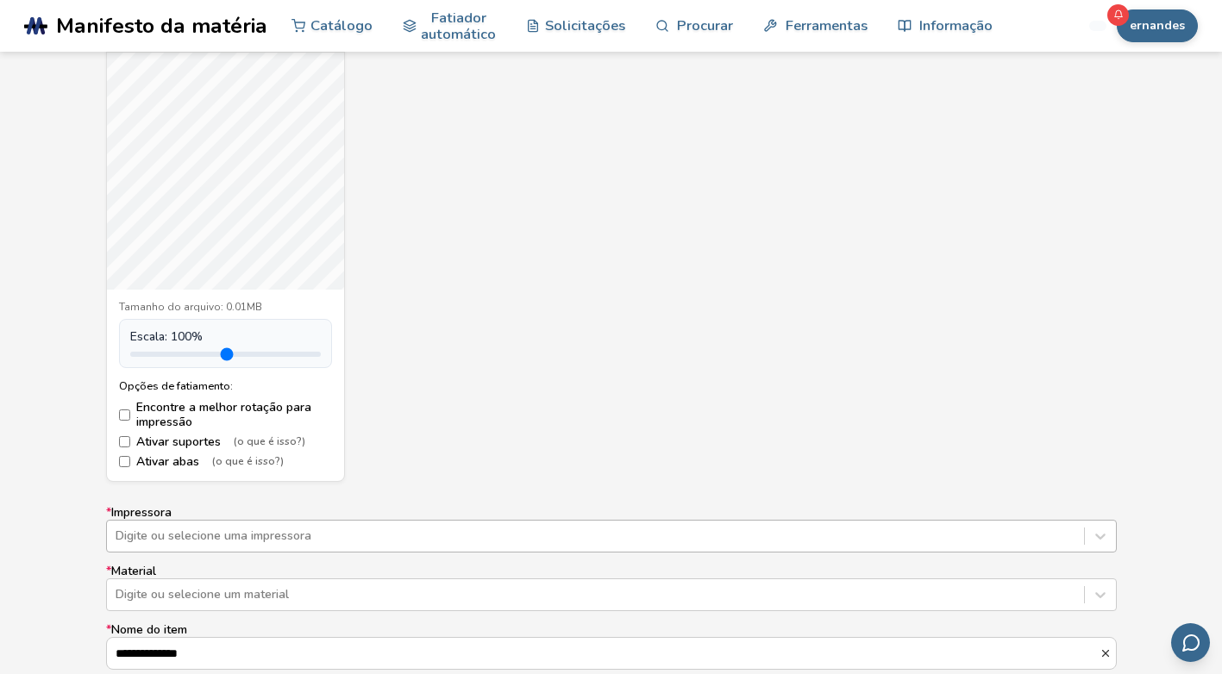
scroll to position [776, 0]
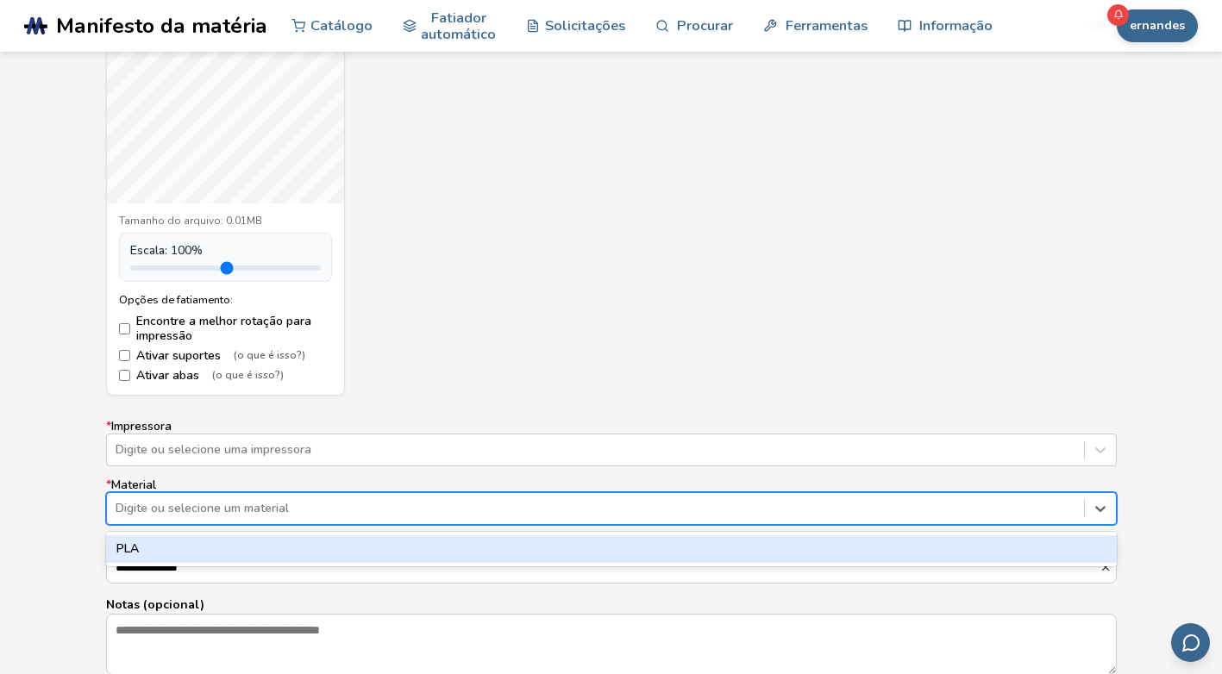
click at [295, 507] on div at bounding box center [596, 508] width 960 height 17
click at [153, 542] on div "PLA" at bounding box center [611, 550] width 1011 height 28
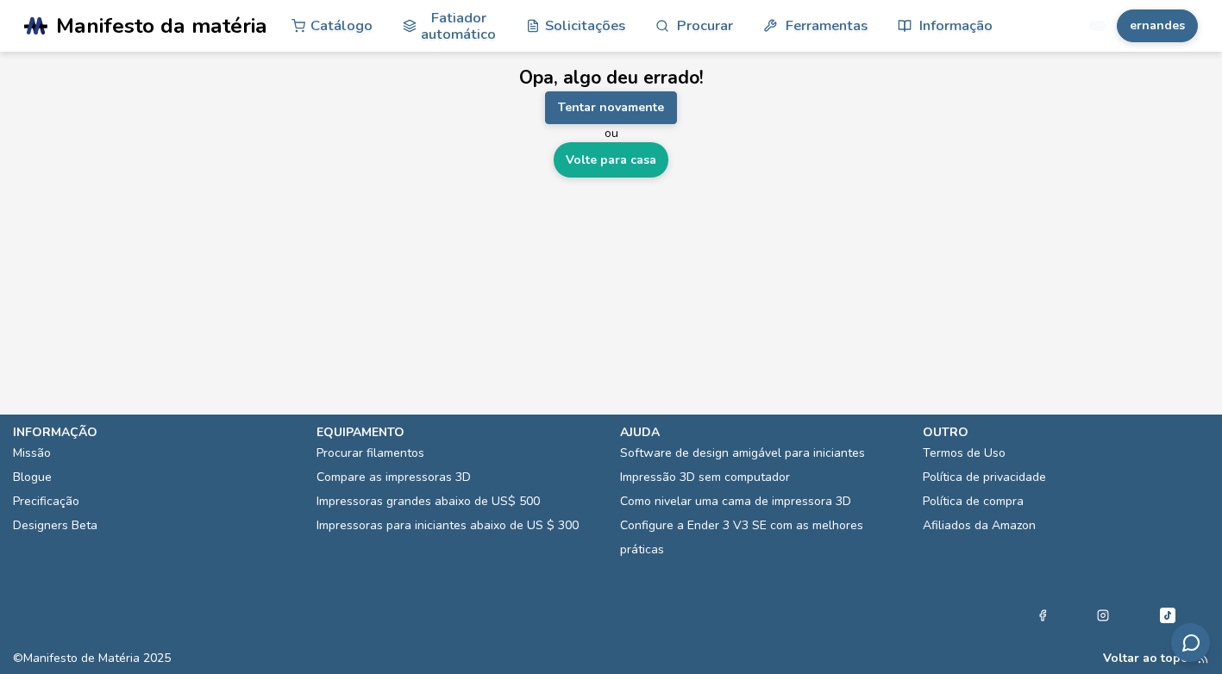
scroll to position [0, 0]
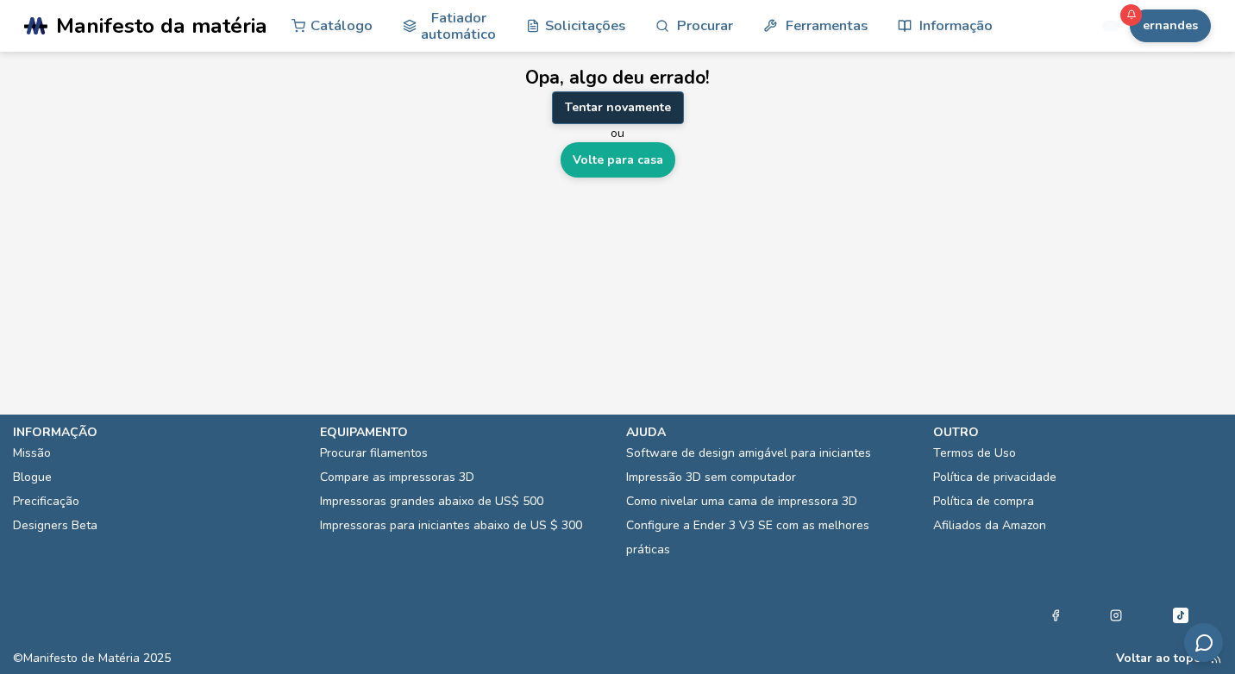
click at [614, 102] on button "Tentar novamente" at bounding box center [618, 107] width 132 height 33
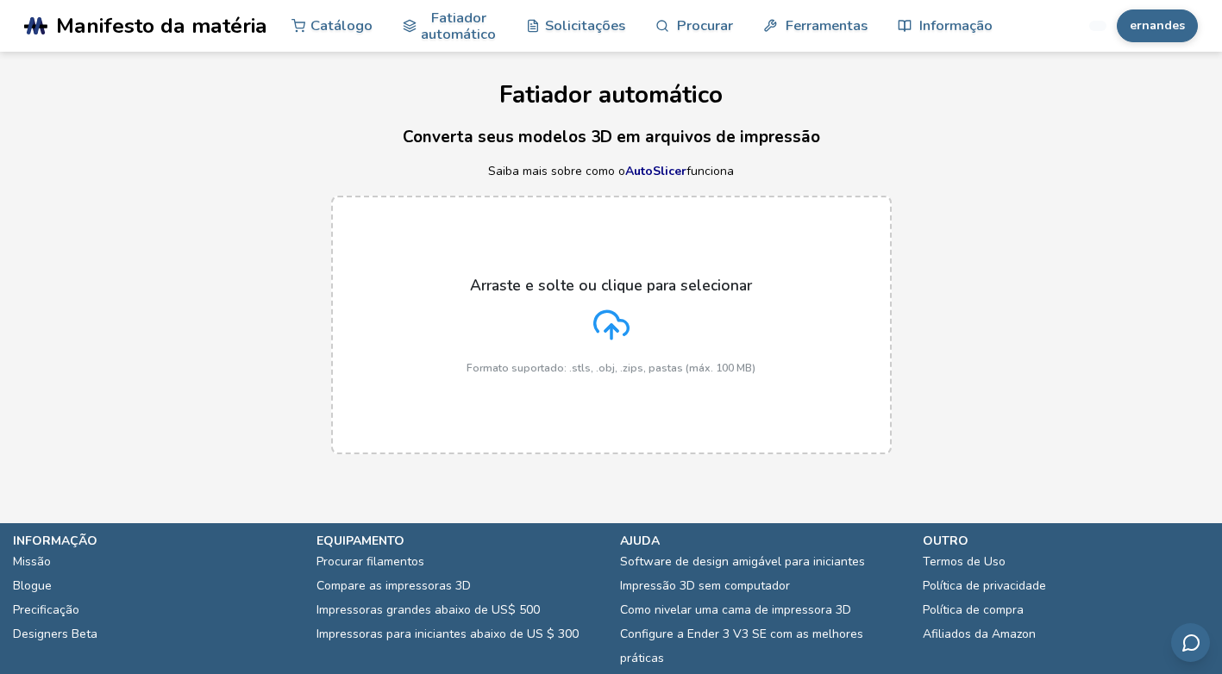
click at [612, 310] on icon at bounding box center [611, 325] width 36 height 36
click at [0, 0] on input "Arraste e solte ou clique para selecionar Formato suportado: .stls, .obj, .zips…" at bounding box center [0, 0] width 0 height 0
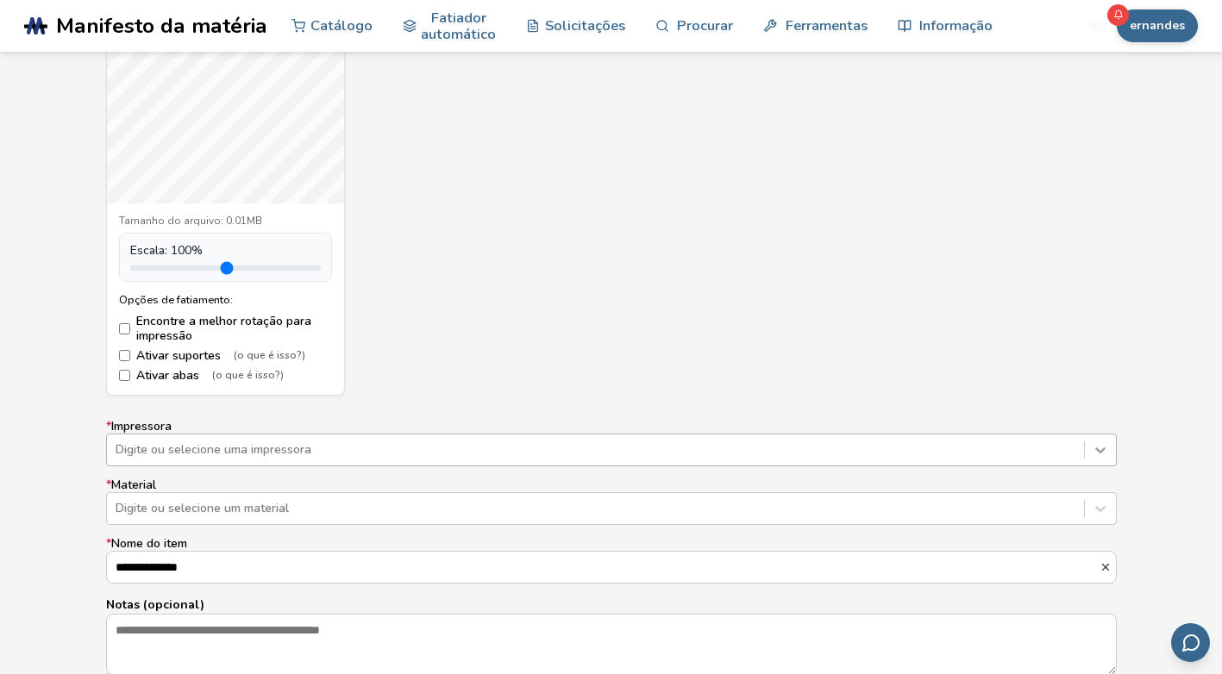
scroll to position [841, 0]
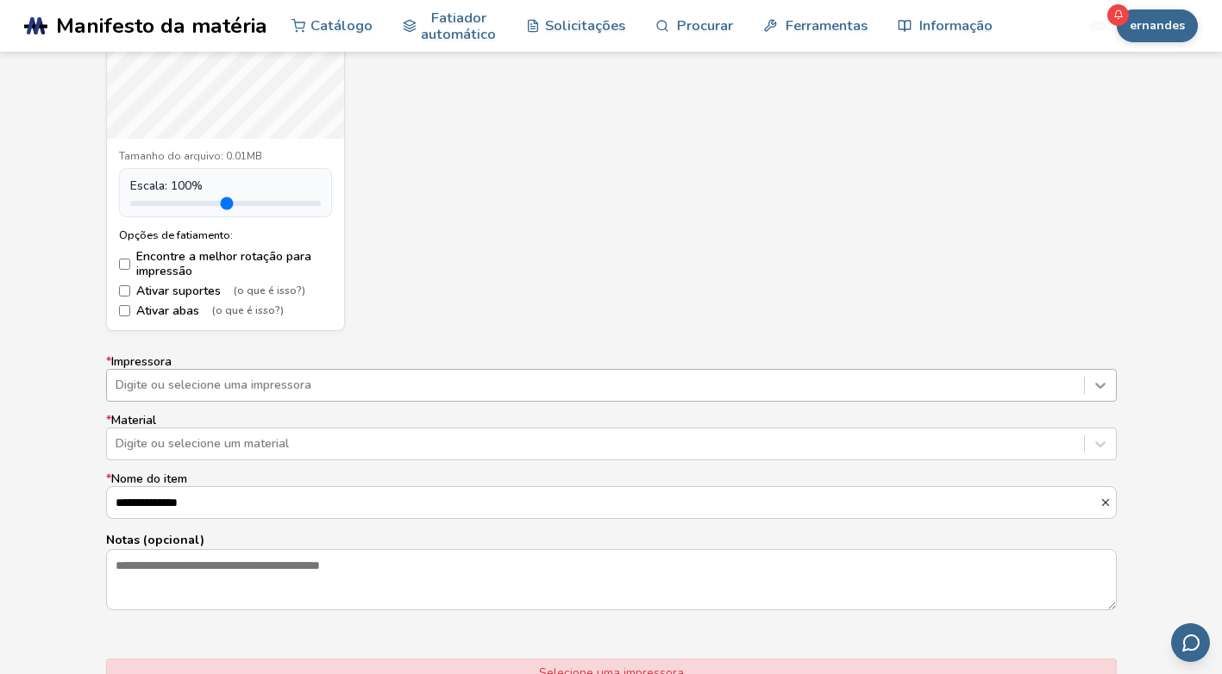
click at [1106, 402] on div "Digite ou selecione uma impressora" at bounding box center [611, 385] width 1011 height 33
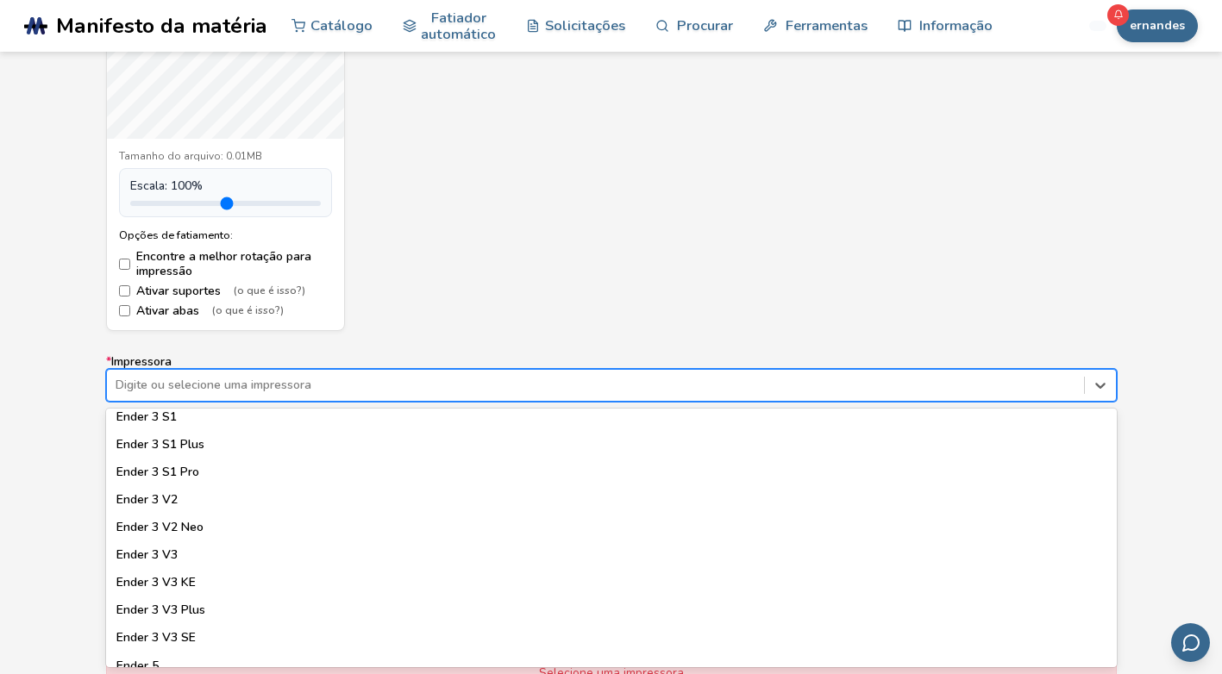
scroll to position [1121, 0]
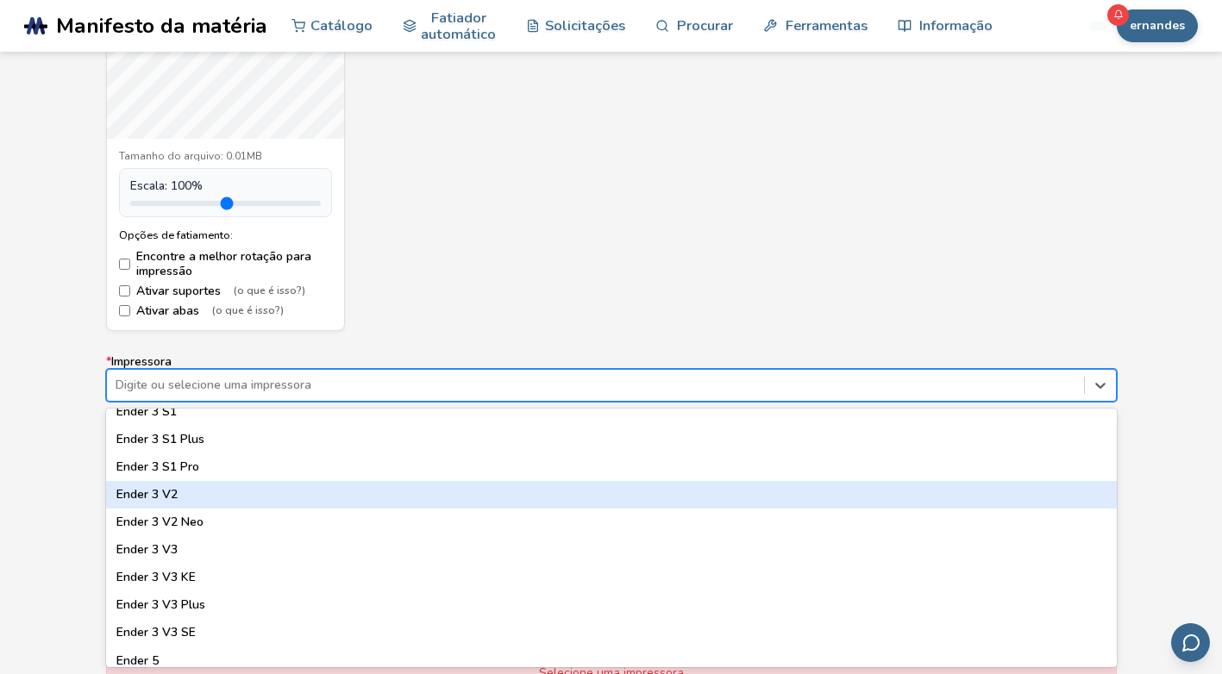
click at [152, 499] on div "Ender 3 V2" at bounding box center [611, 495] width 1011 height 28
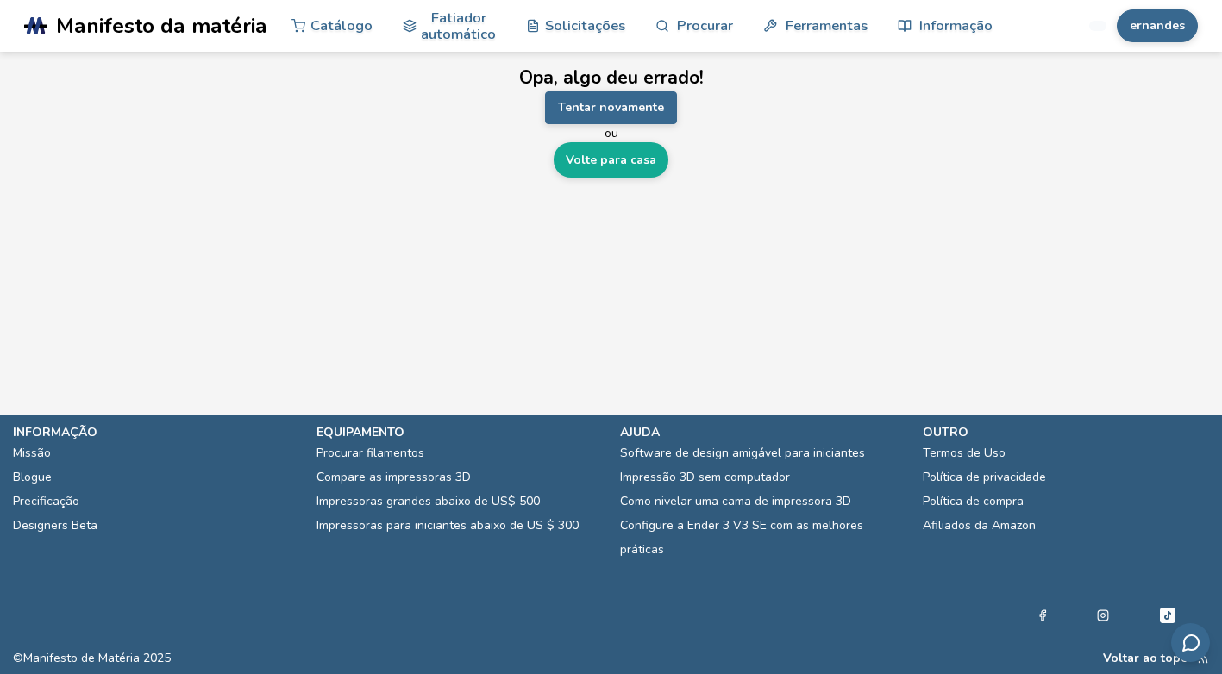
scroll to position [0, 0]
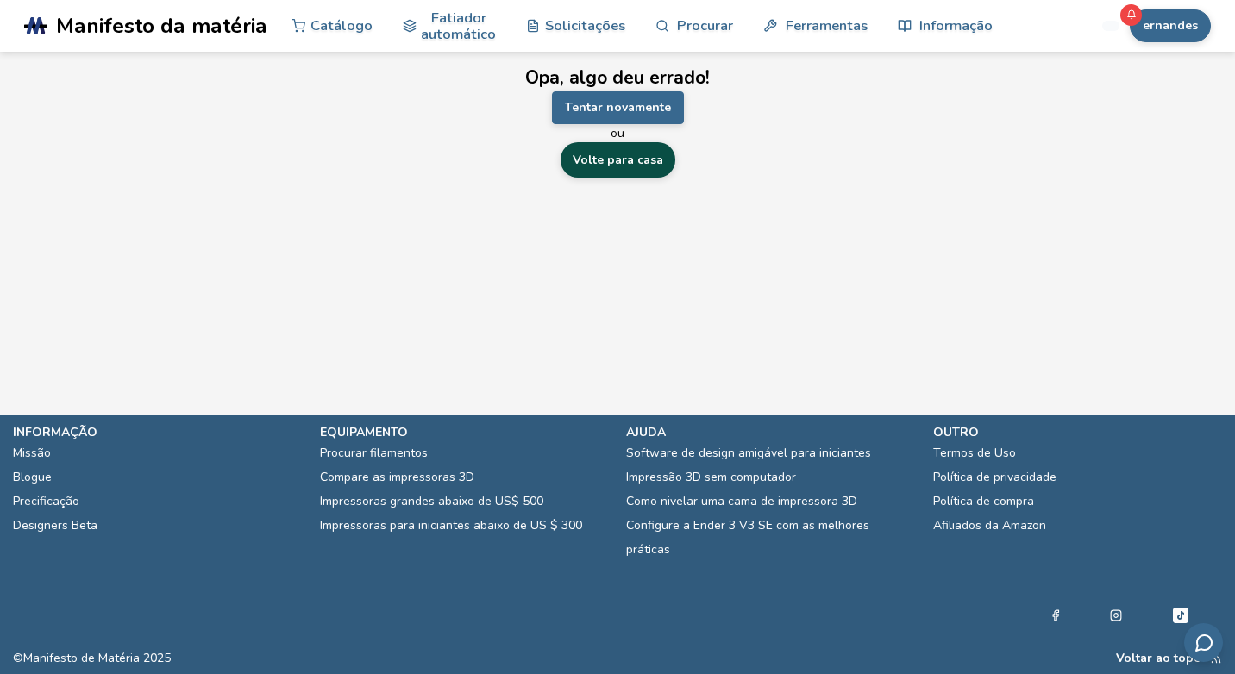
click at [639, 154] on link "Volte para casa" at bounding box center [618, 159] width 115 height 35
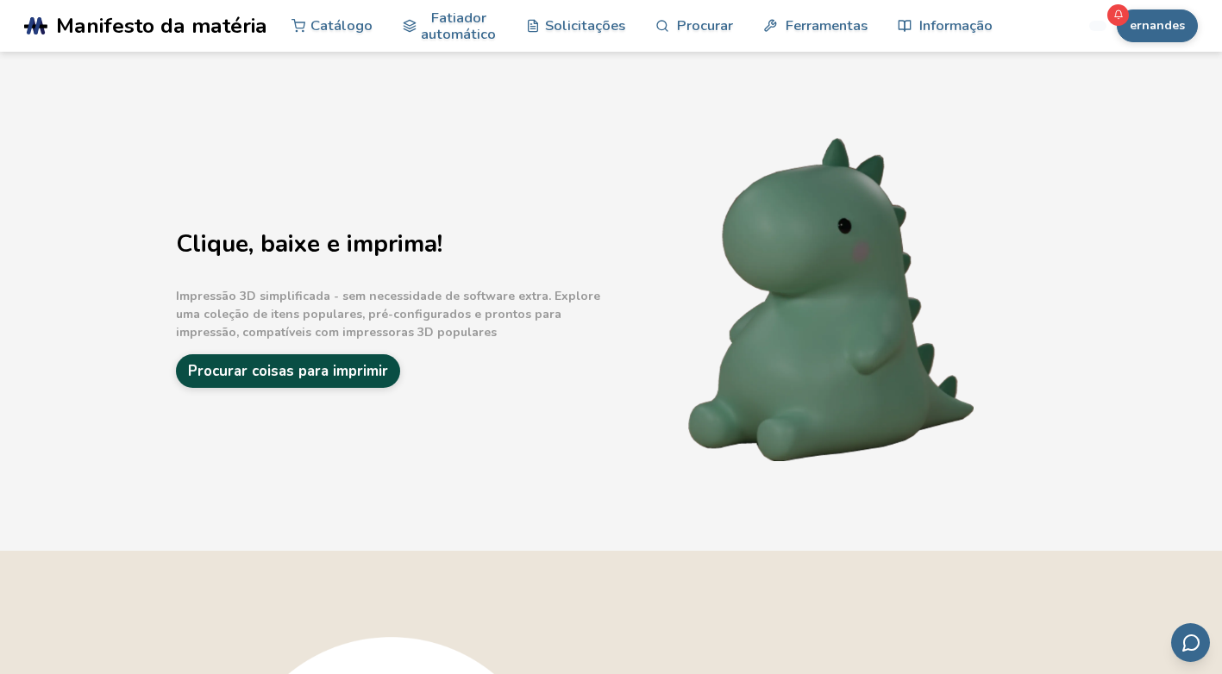
click at [310, 364] on link "Procurar coisas para imprimir" at bounding box center [288, 371] width 224 height 34
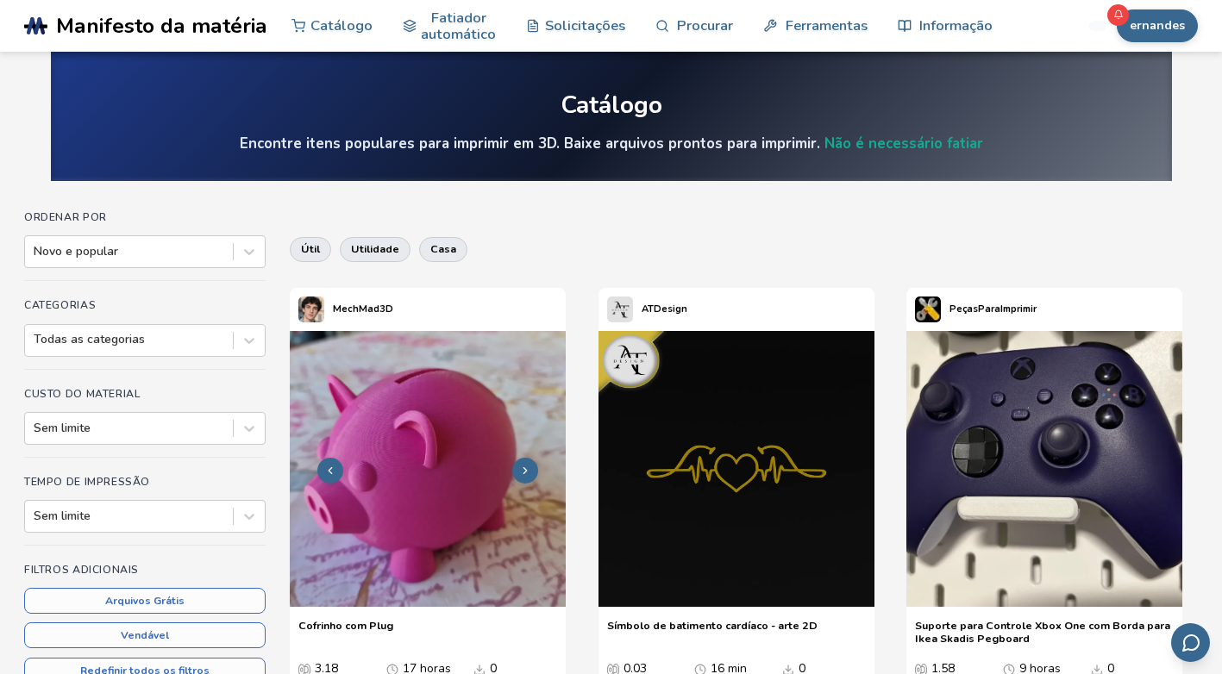
scroll to position [172, 0]
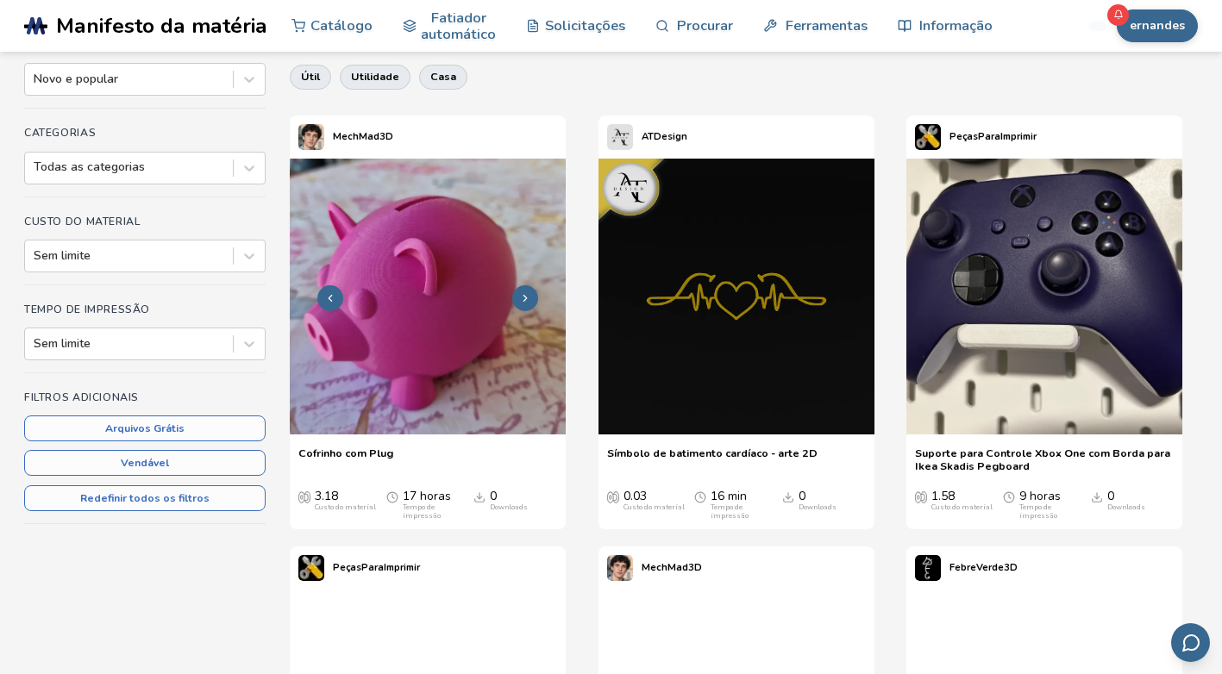
click at [532, 290] on button at bounding box center [525, 298] width 26 height 26
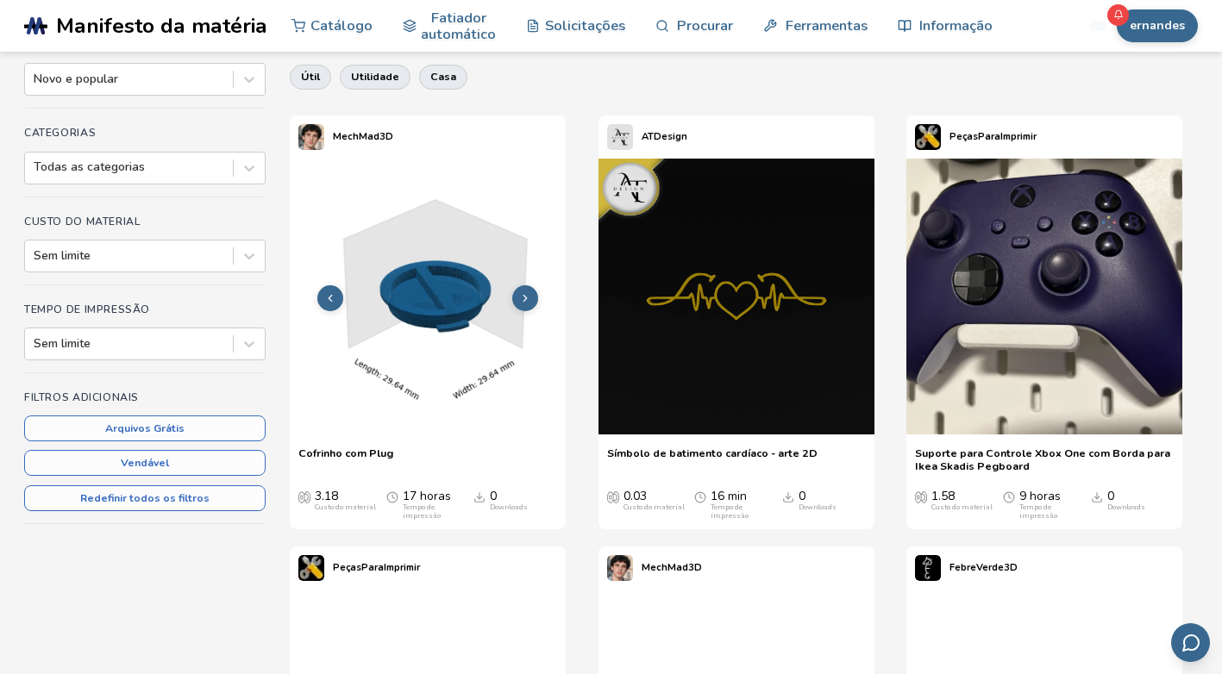
click at [532, 290] on button at bounding box center [525, 298] width 26 height 26
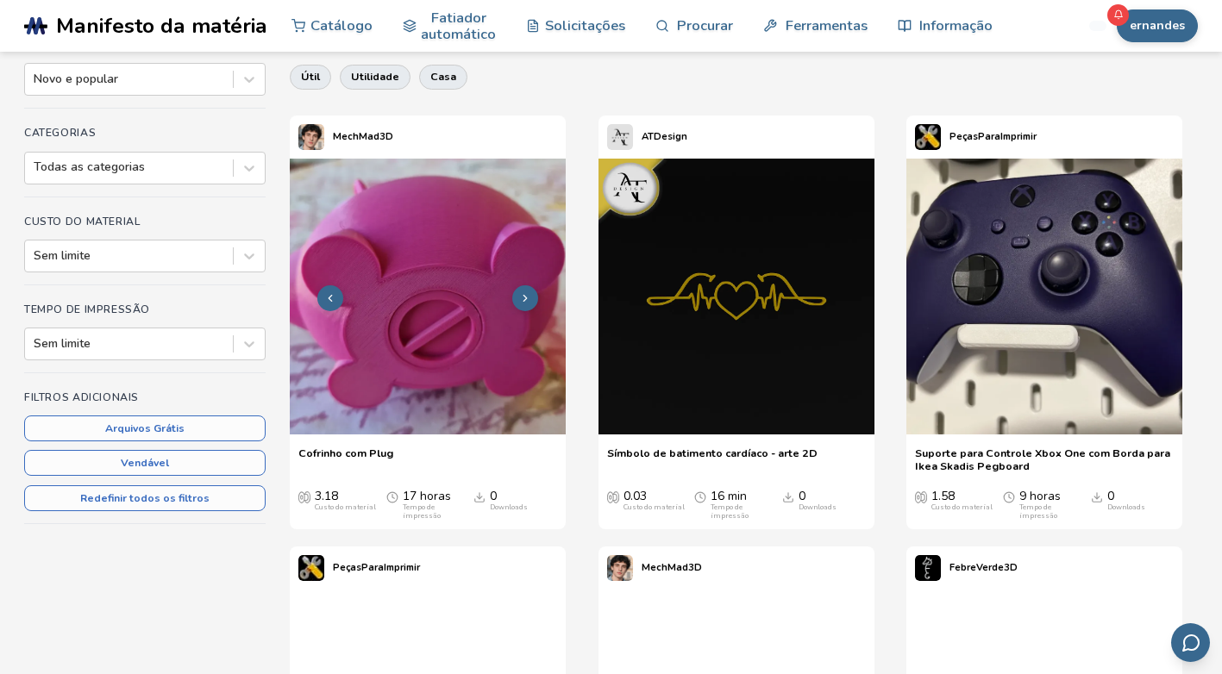
click at [524, 298] on icon at bounding box center [525, 298] width 12 height 12
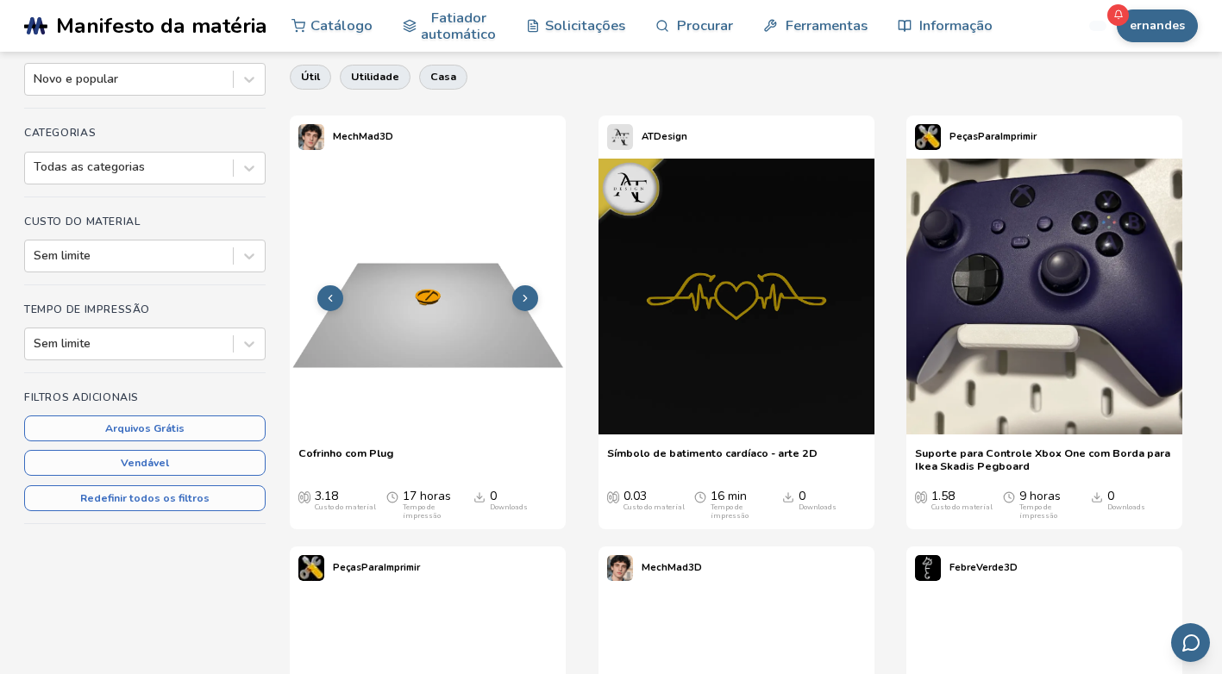
click at [524, 298] on icon at bounding box center [525, 298] width 12 height 12
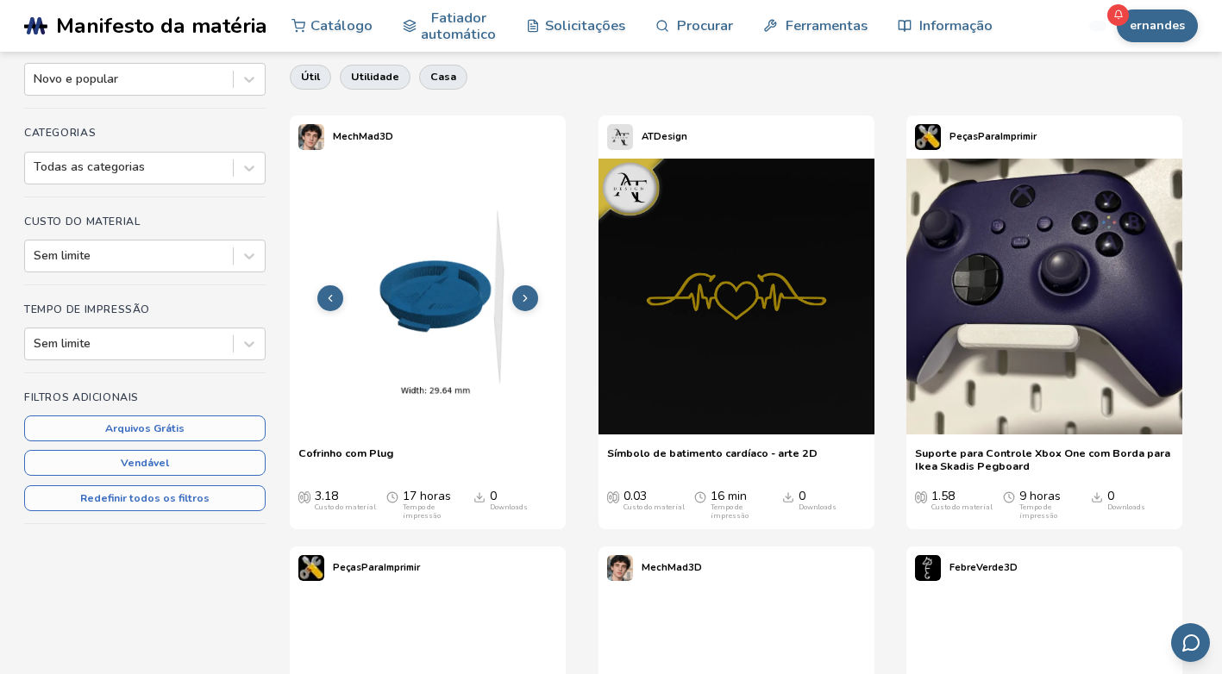
click at [524, 298] on icon at bounding box center [525, 298] width 12 height 12
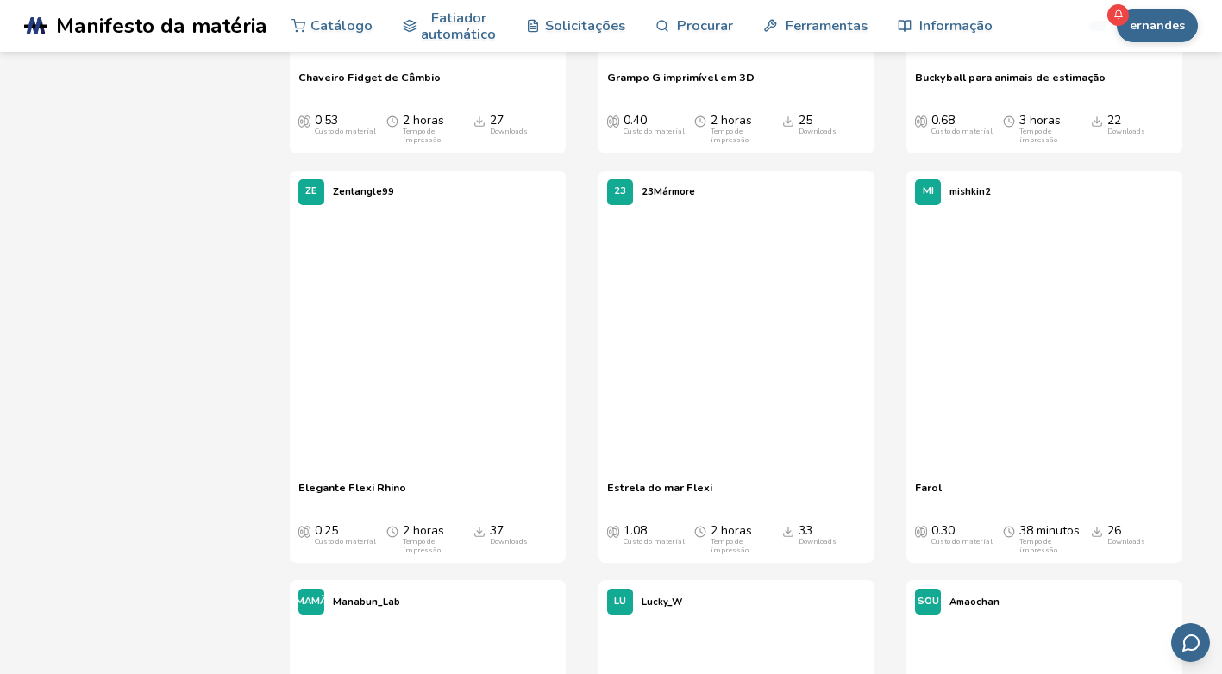
scroll to position [9228, 0]
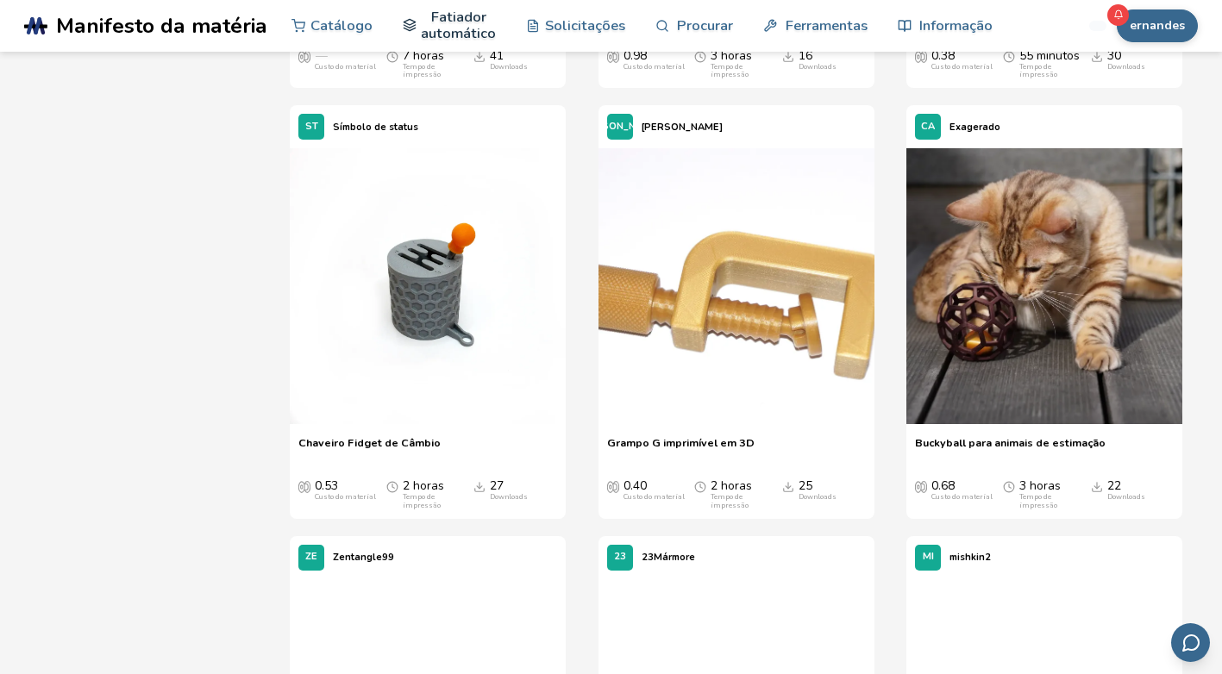
click at [445, 28] on font "Fatiador automático" at bounding box center [458, 26] width 75 height 34
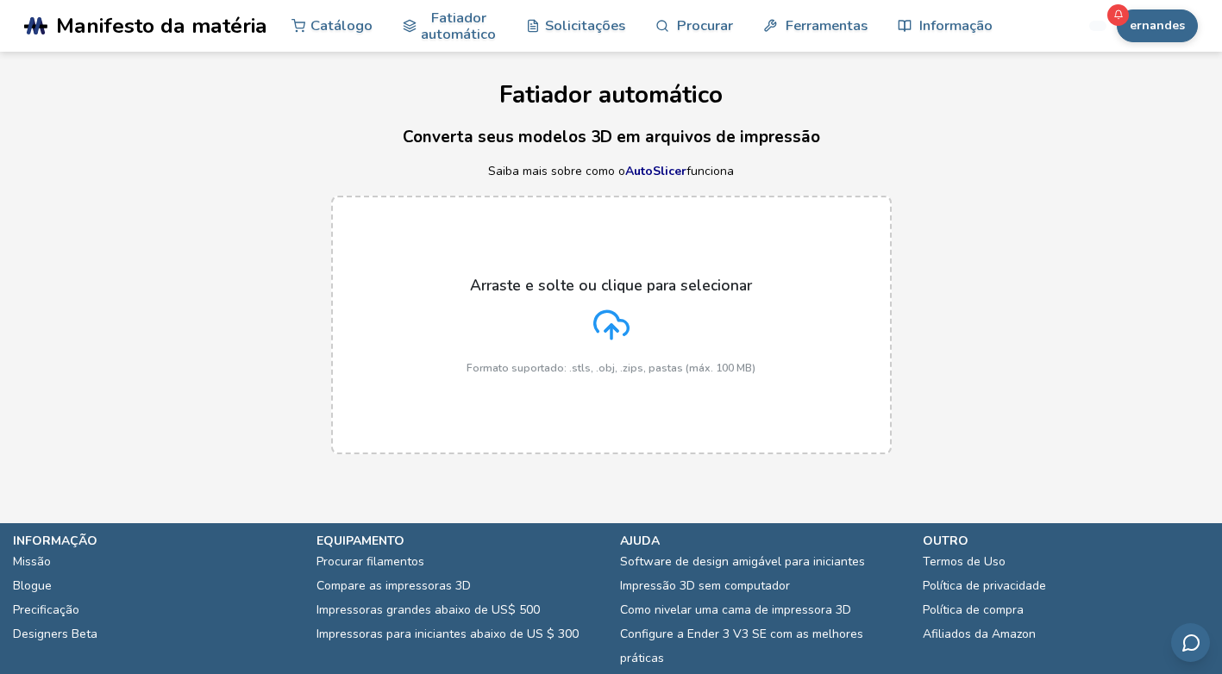
click at [611, 334] on line at bounding box center [611, 332] width 0 height 14
click at [0, 0] on input "Arraste e solte ou clique para selecionar Formato suportado: .stls, .obj, .zips…" at bounding box center [0, 0] width 0 height 0
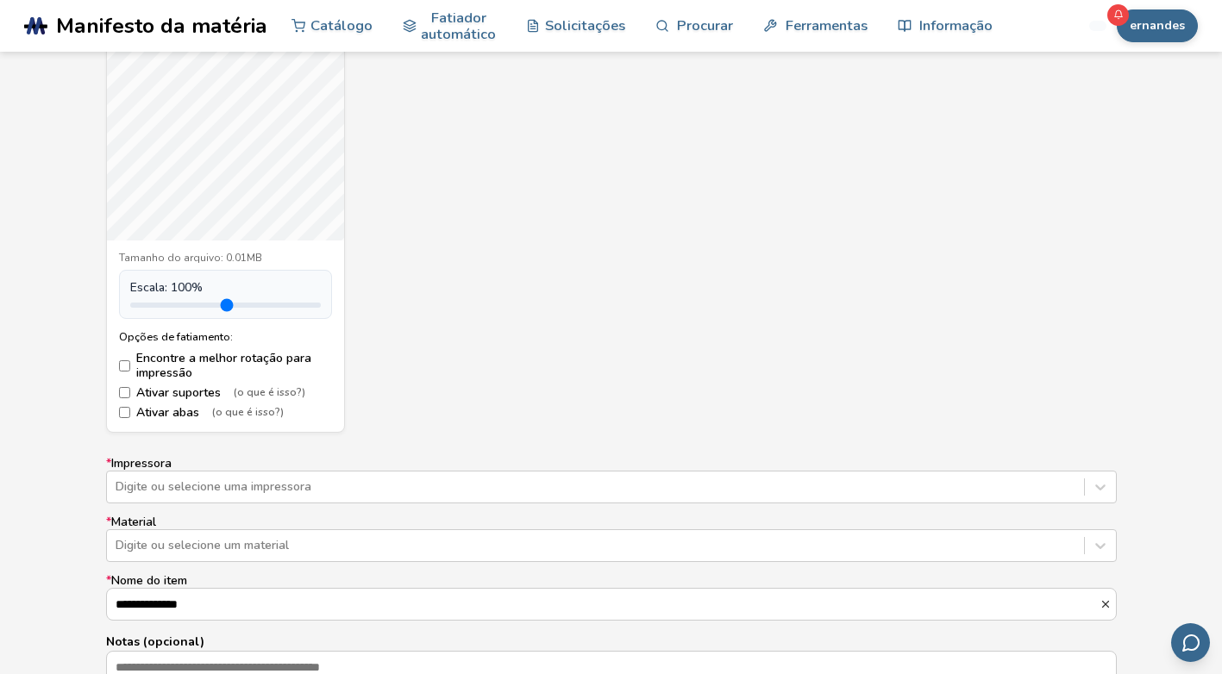
scroll to position [776, 0]
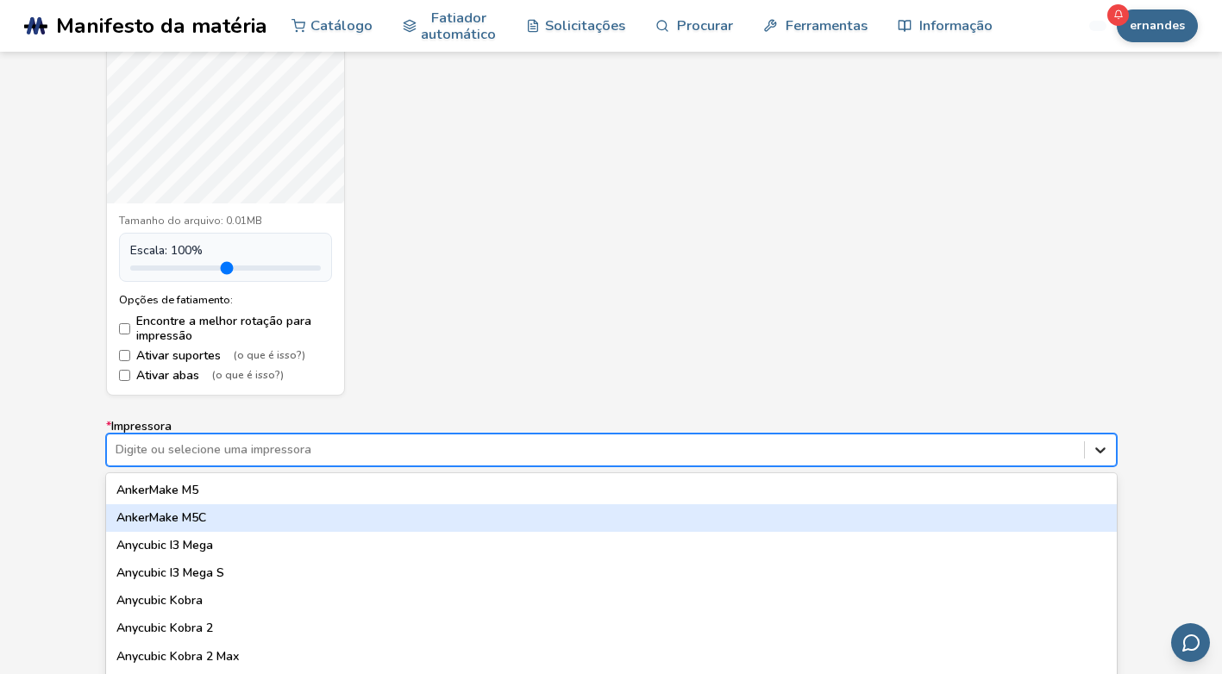
click at [1094, 448] on div "64 resultados disponíveis. Use Up e Down para escolher as opções, pressione Ent…" at bounding box center [611, 450] width 1011 height 33
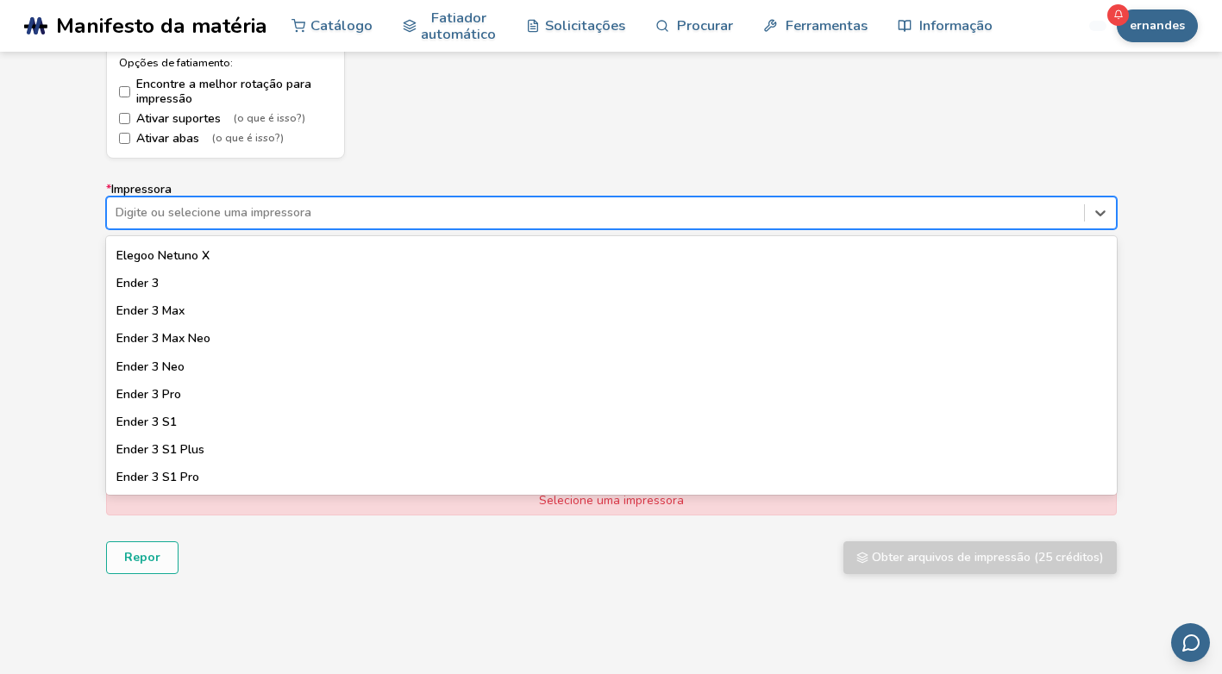
scroll to position [949, 0]
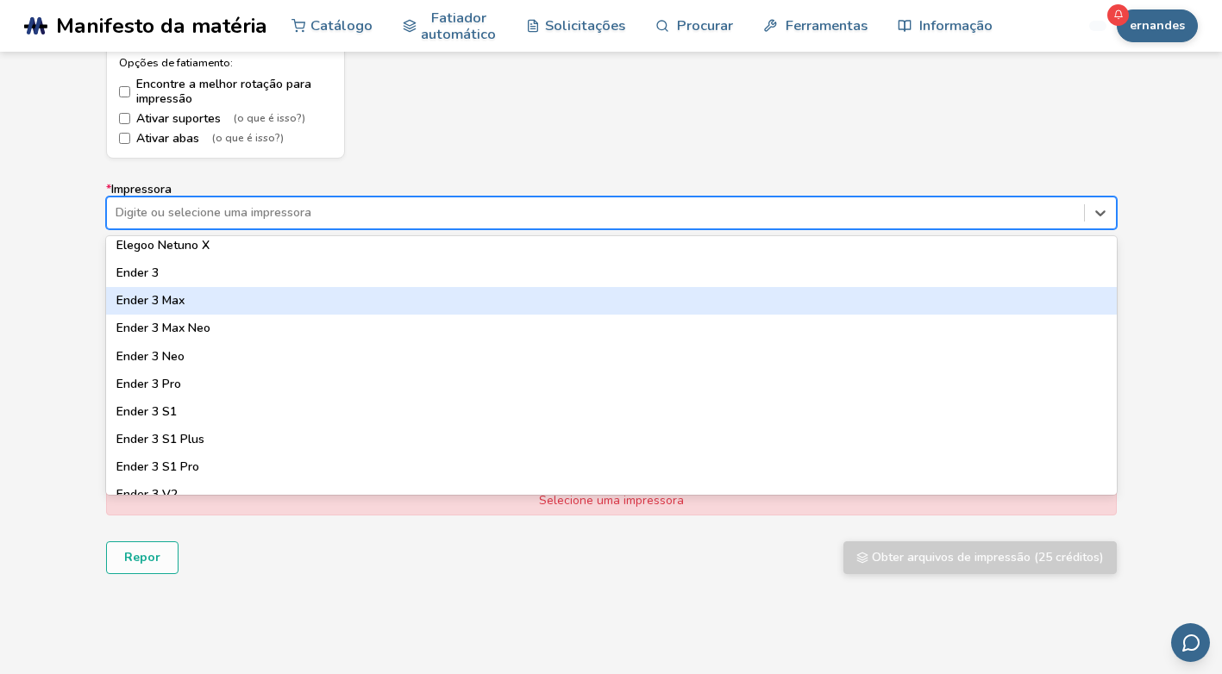
click at [159, 298] on div "Ender 3 Max" at bounding box center [611, 301] width 1011 height 28
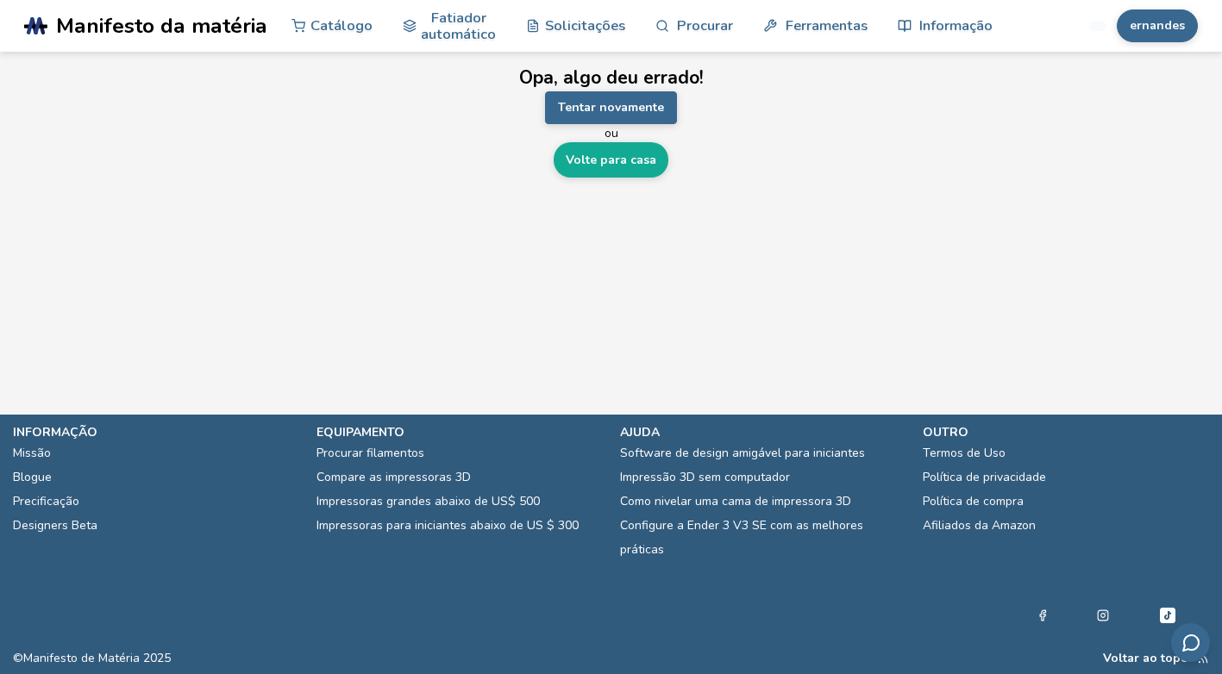
scroll to position [0, 0]
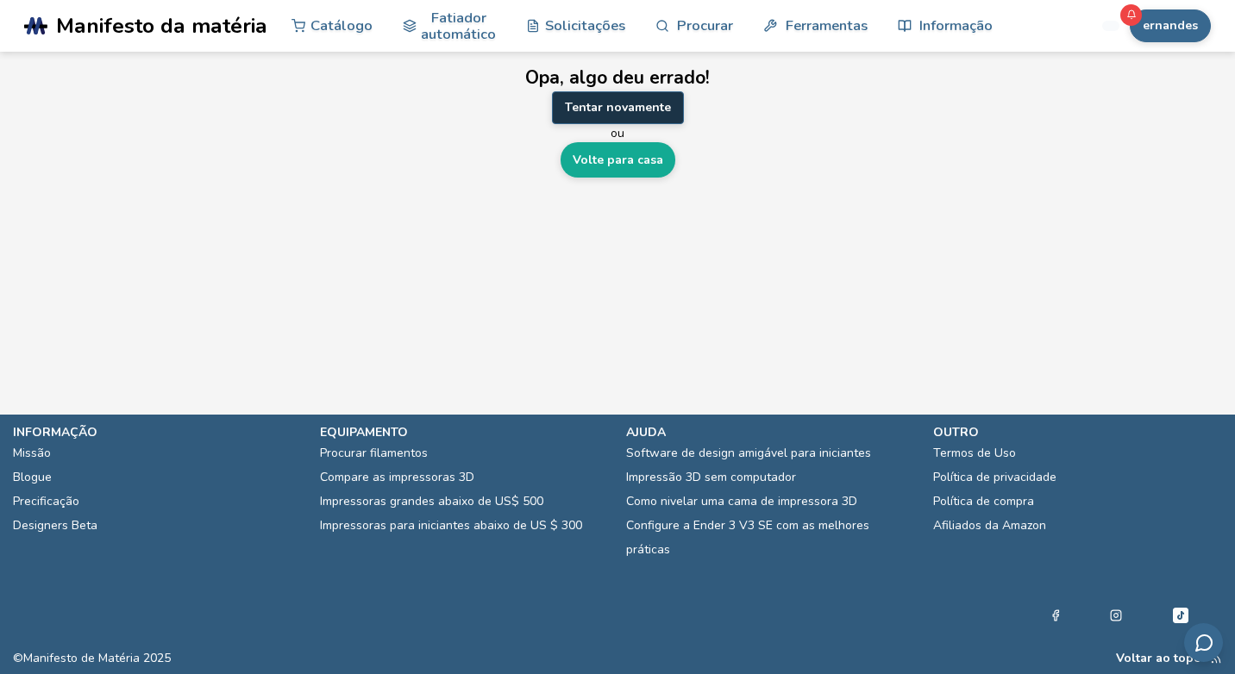
click at [588, 103] on button "Tentar novamente" at bounding box center [618, 107] width 132 height 33
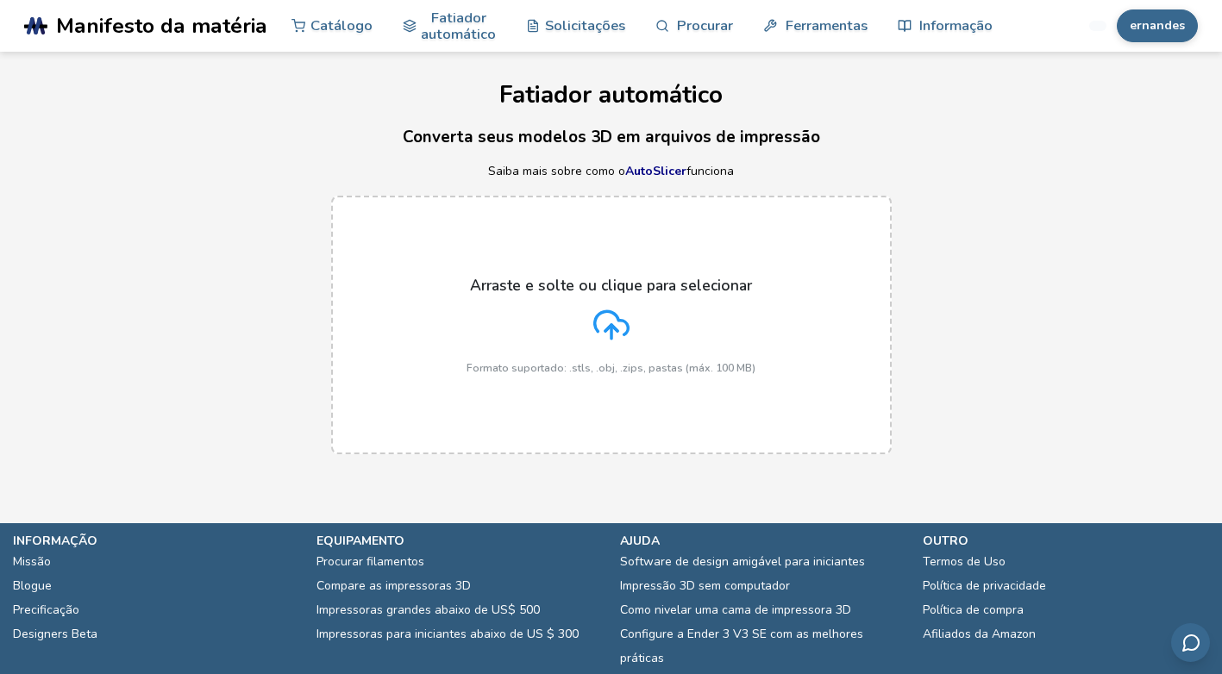
click at [618, 319] on icon at bounding box center [611, 322] width 34 height 23
click at [0, 0] on input "Arraste e solte ou clique para selecionar Formato suportado: .stls, .obj, .zips…" at bounding box center [0, 0] width 0 height 0
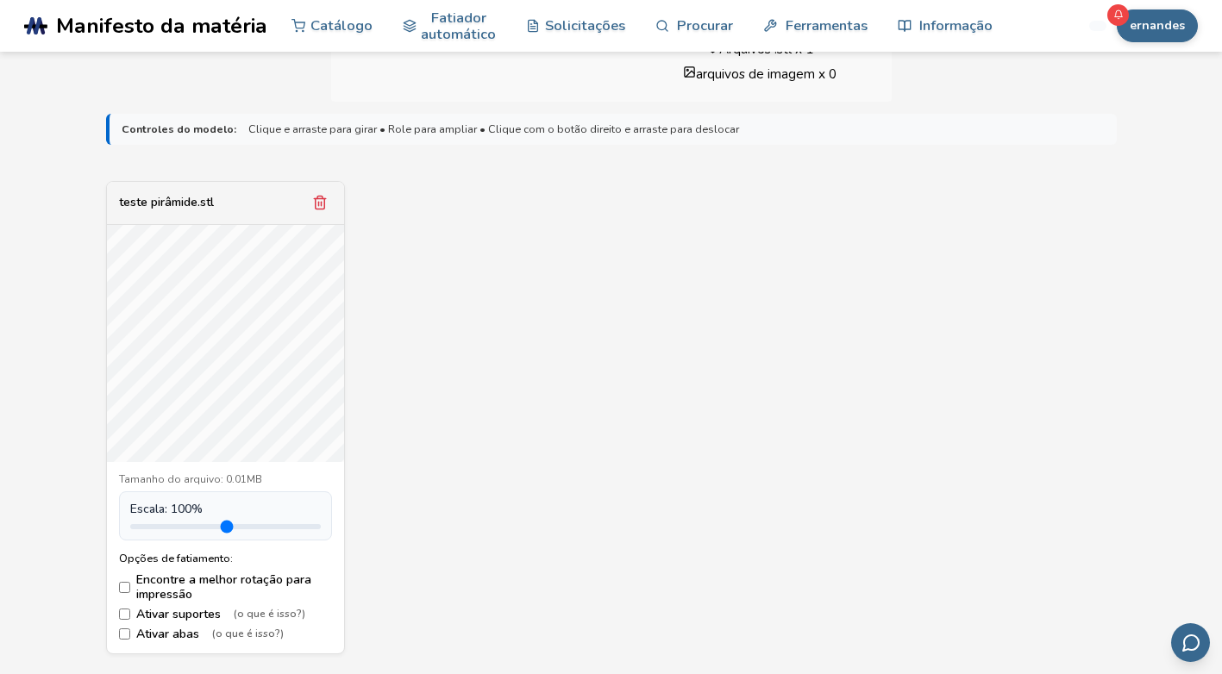
scroll to position [862, 0]
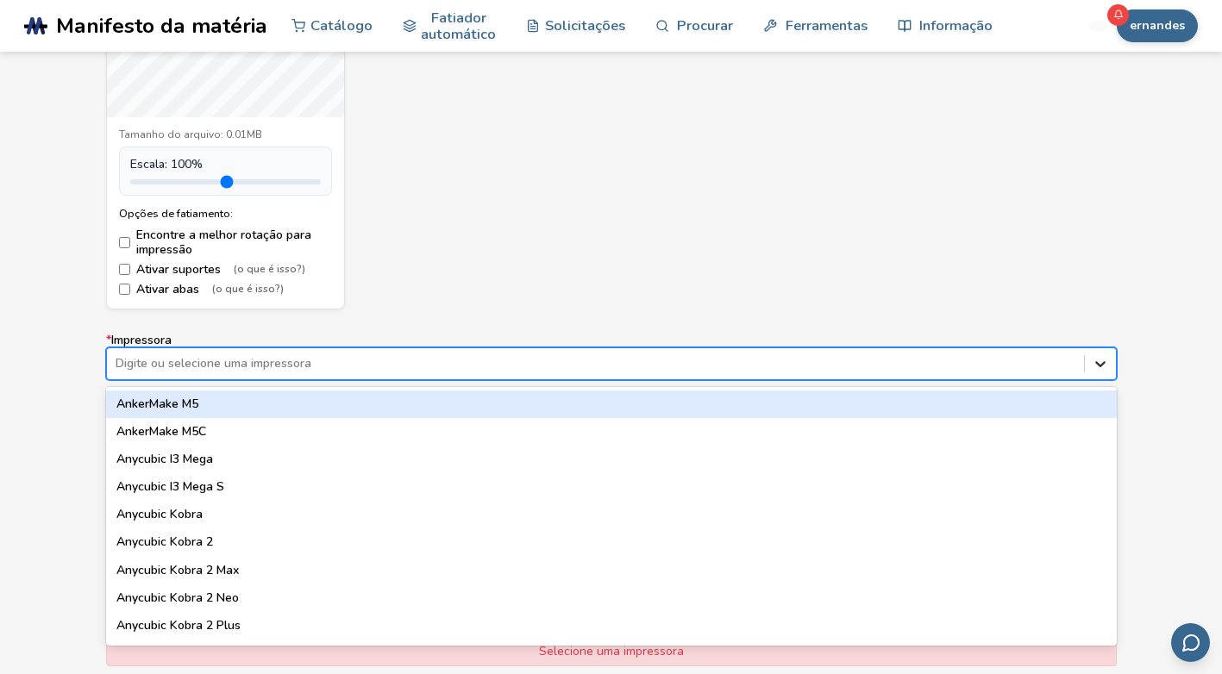
click at [1100, 372] on icon at bounding box center [1100, 363] width 17 height 17
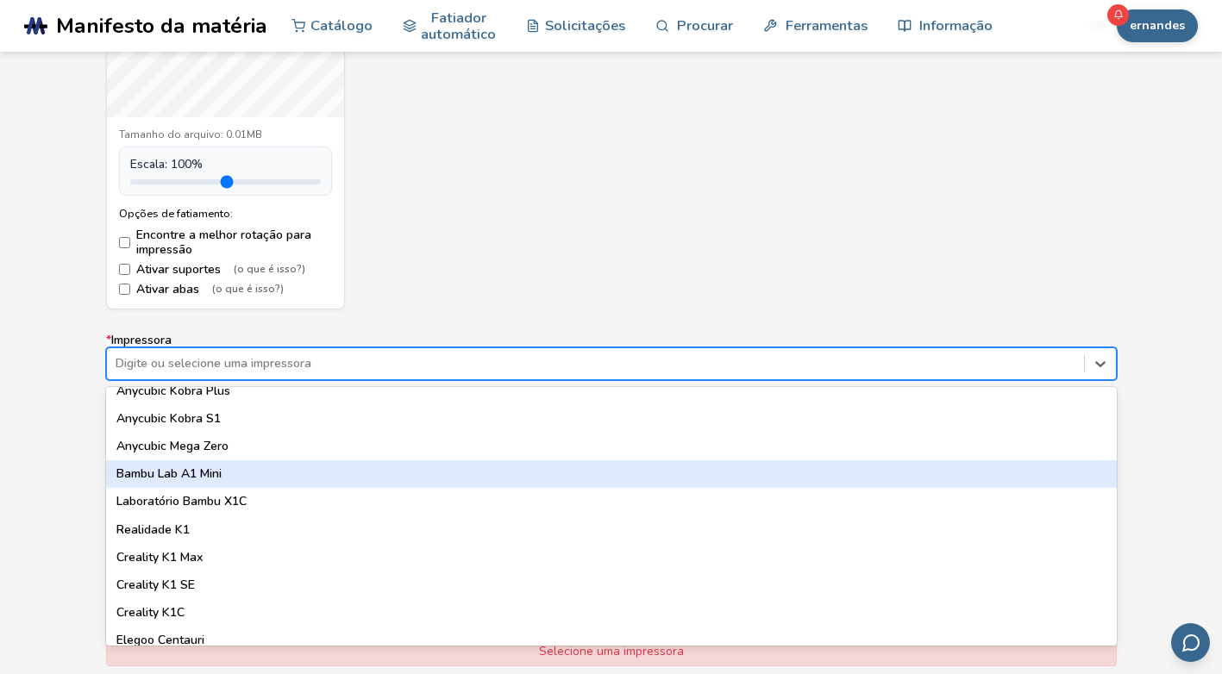
scroll to position [490, 0]
